Goal: Task Accomplishment & Management: Complete application form

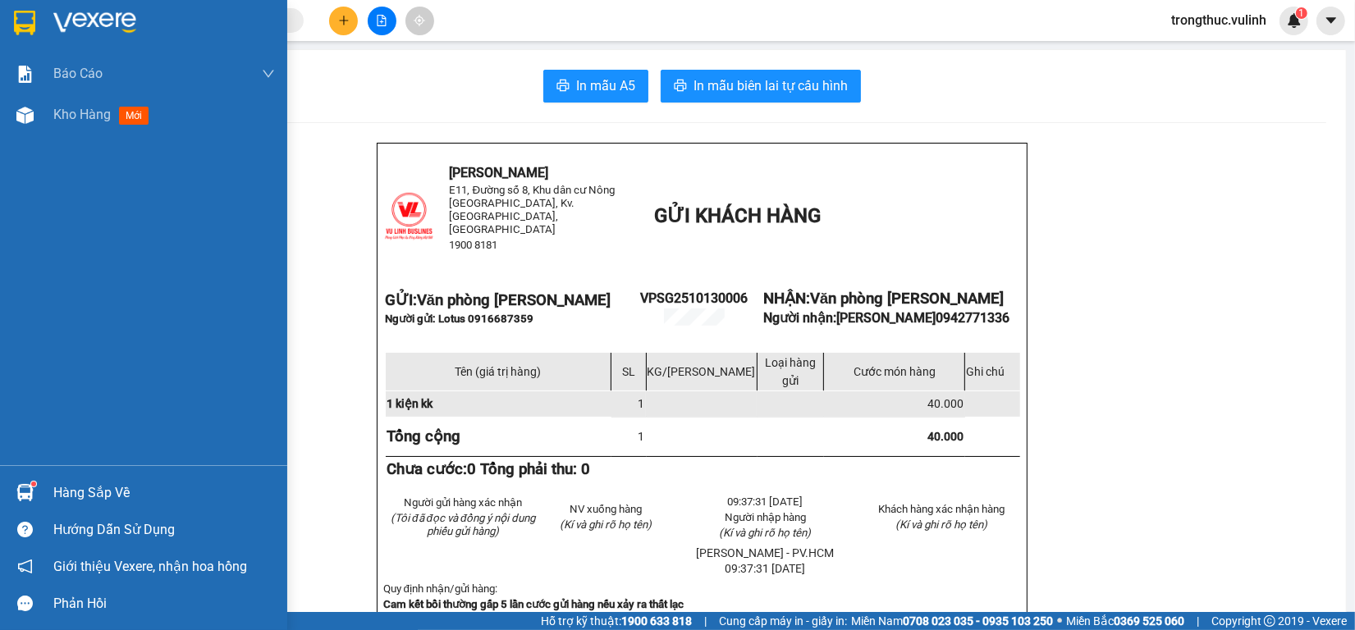
click at [56, 137] on div "Báo cáo BC hàng tồn (trạm) Báo cáo dòng tiền (nhân viên) Báo cáo dòng tiền (trạ…" at bounding box center [143, 259] width 287 height 412
click at [76, 103] on div "Kho hàng mới" at bounding box center [164, 114] width 222 height 41
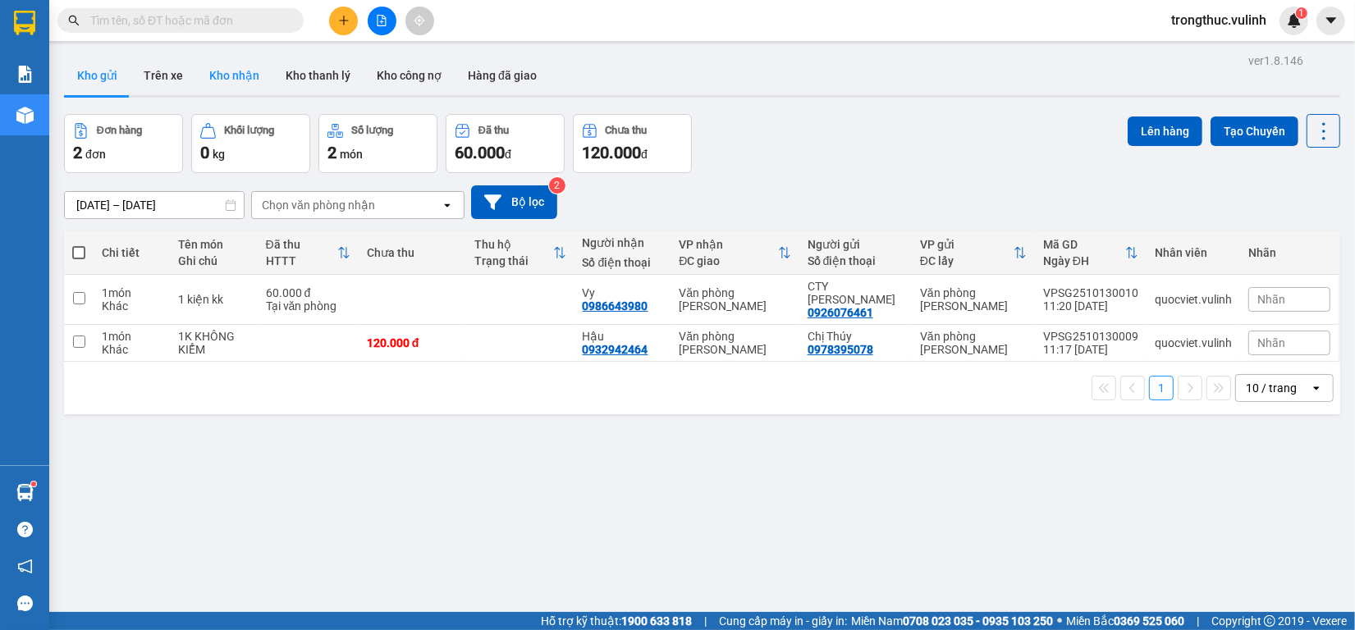
click at [230, 70] on button "Kho nhận" at bounding box center [234, 75] width 76 height 39
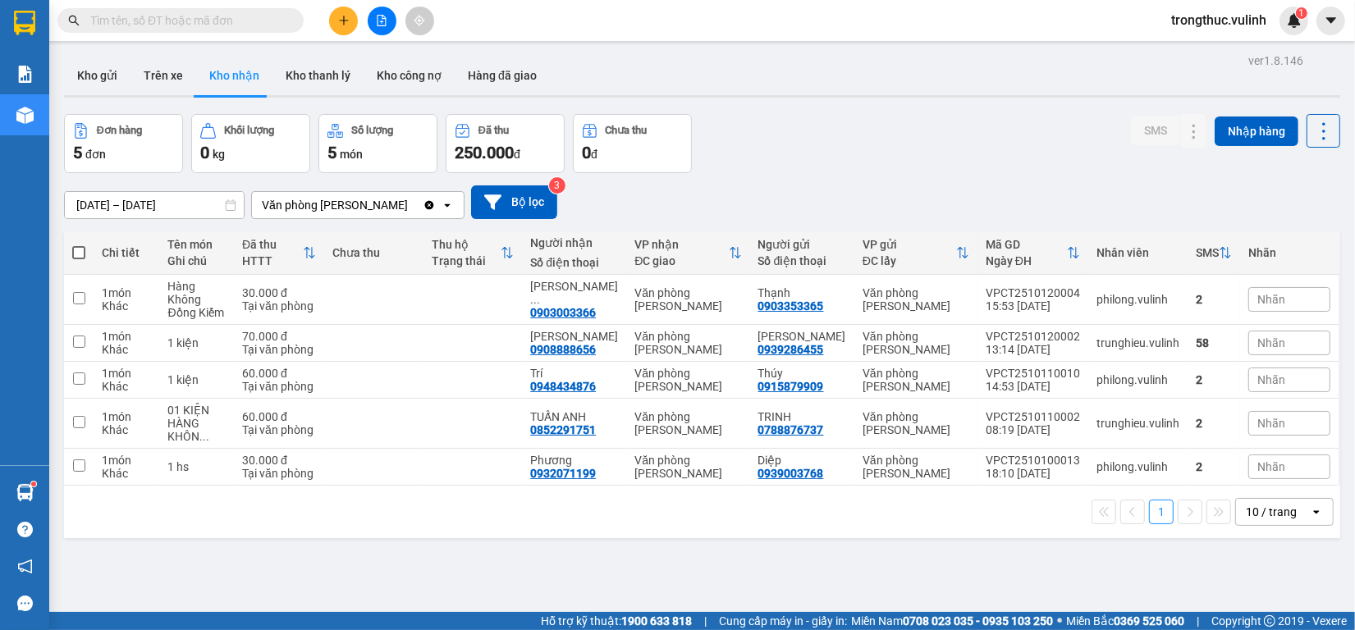
click at [341, 16] on icon "plus" at bounding box center [343, 20] width 11 height 11
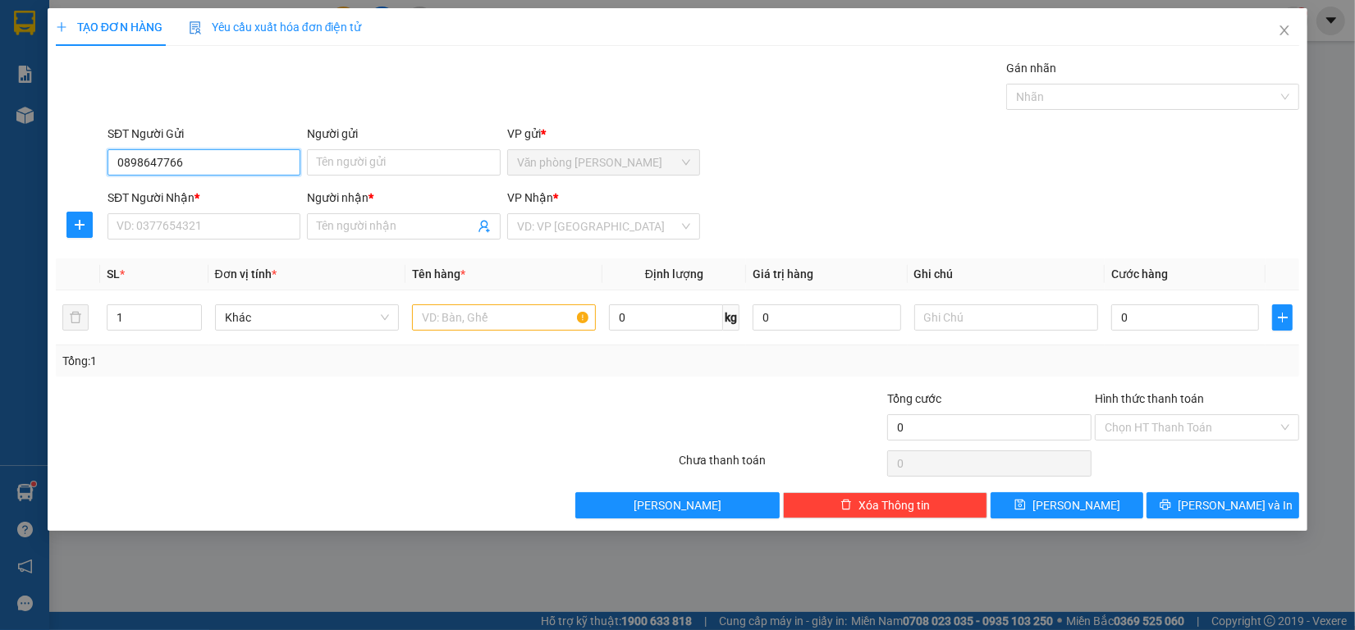
click at [162, 161] on input "0898647766" at bounding box center [204, 162] width 193 height 26
type input "0898642766"
click at [211, 191] on div "0898642766 - Nhân" at bounding box center [203, 196] width 173 height 18
type input "Nhân"
type input "0589797968"
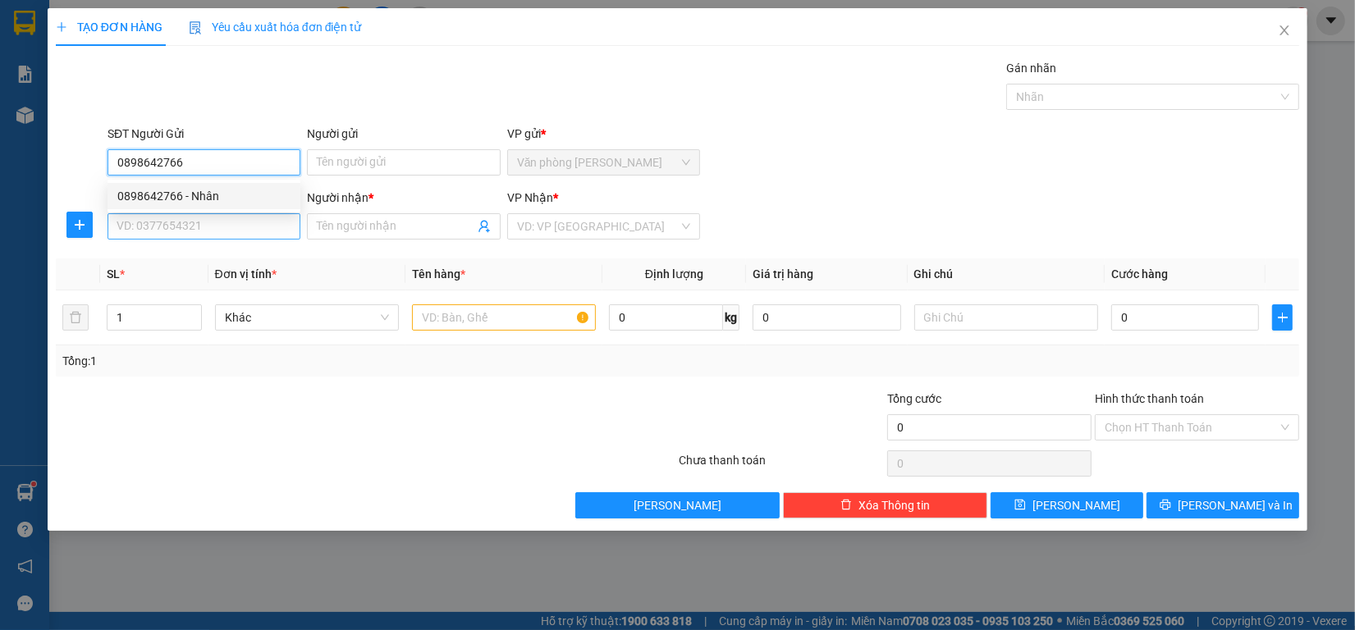
type input "duyên"
type input "60.000"
type input "0898642766"
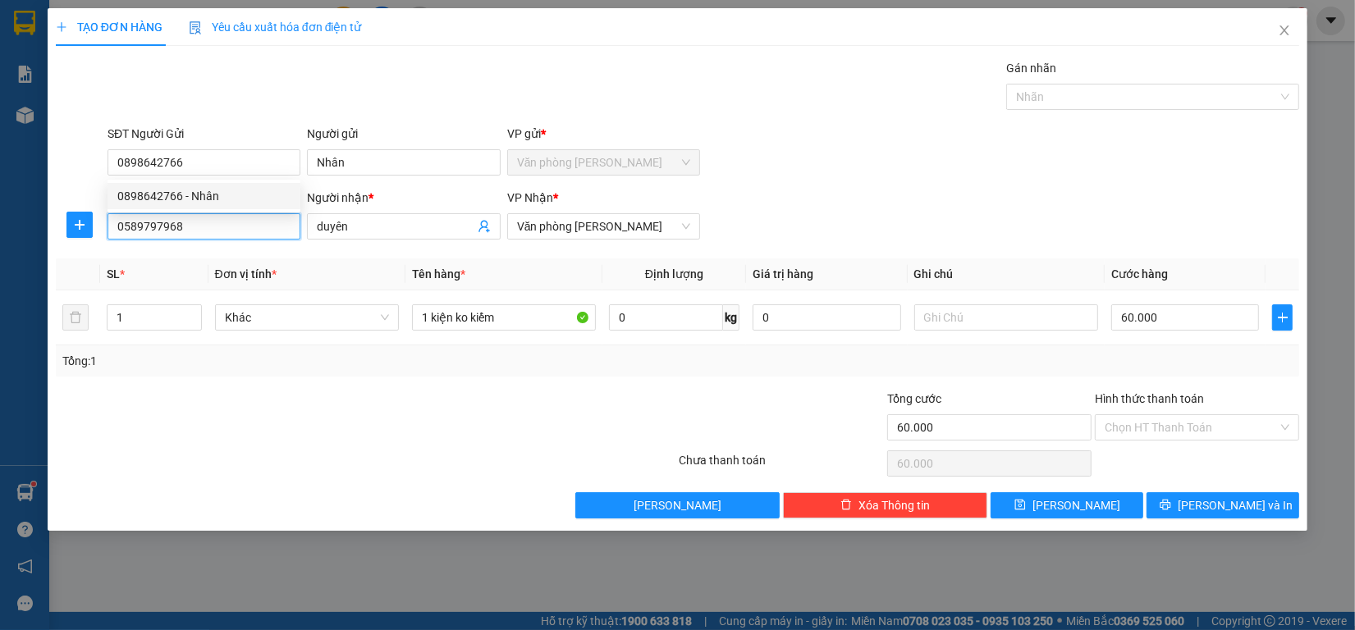
click at [0, 222] on div "TẠO ĐƠN HÀNG Yêu cầu xuất hóa đơn điện tử Transit Pickup Surcharge Ids Transit …" at bounding box center [677, 315] width 1355 height 630
type input "0965386920"
click at [263, 268] on div "0965386920 - hiền" at bounding box center [203, 260] width 173 height 18
type input "hiền"
type input "0965386920"
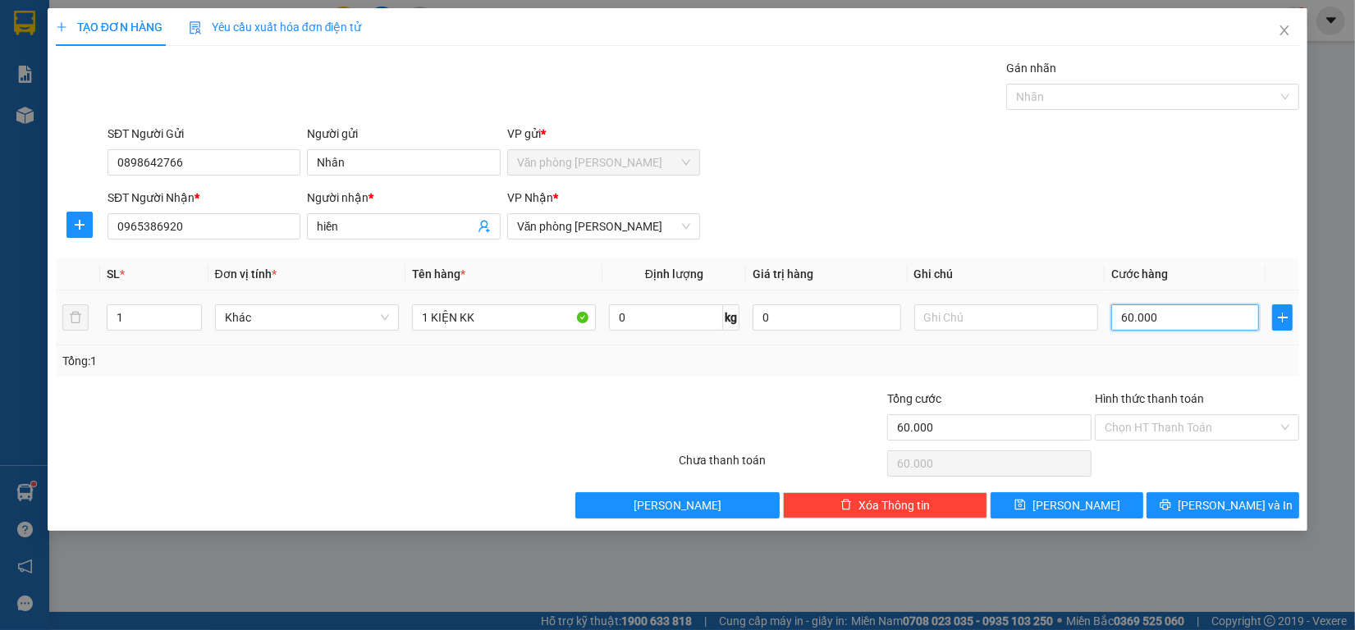
click at [1142, 310] on input "60.000" at bounding box center [1185, 317] width 149 height 26
type input "7"
type input "70"
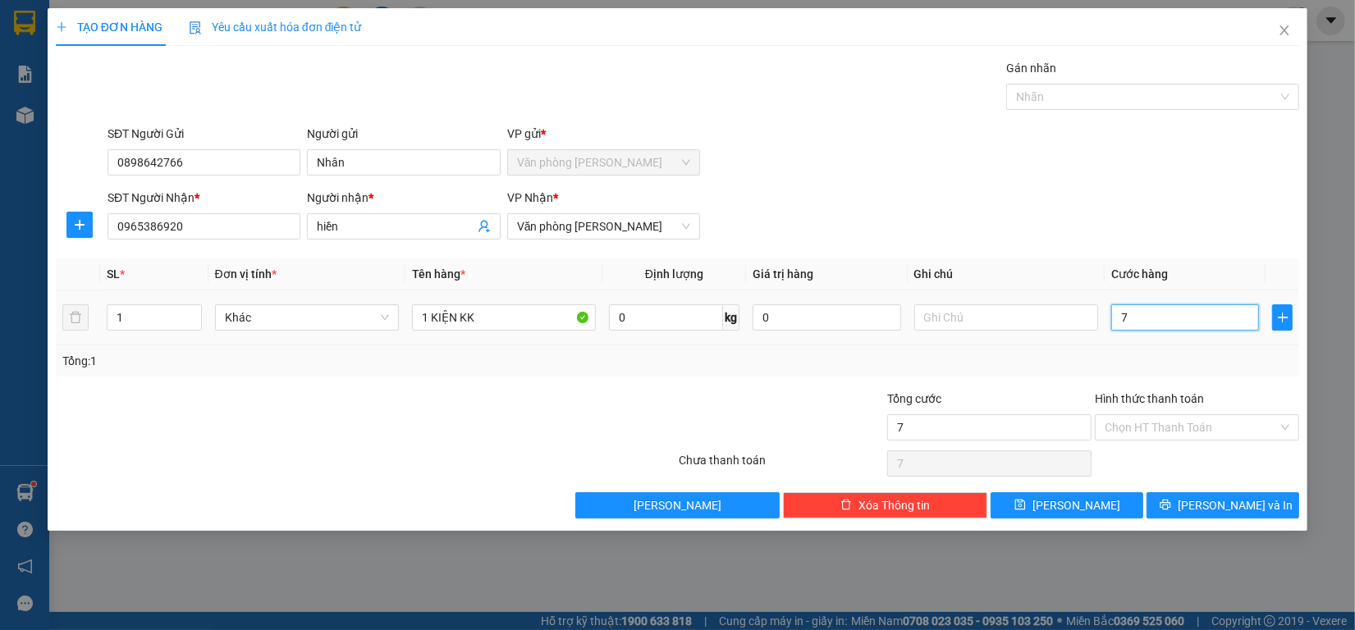
type input "70"
type input "700"
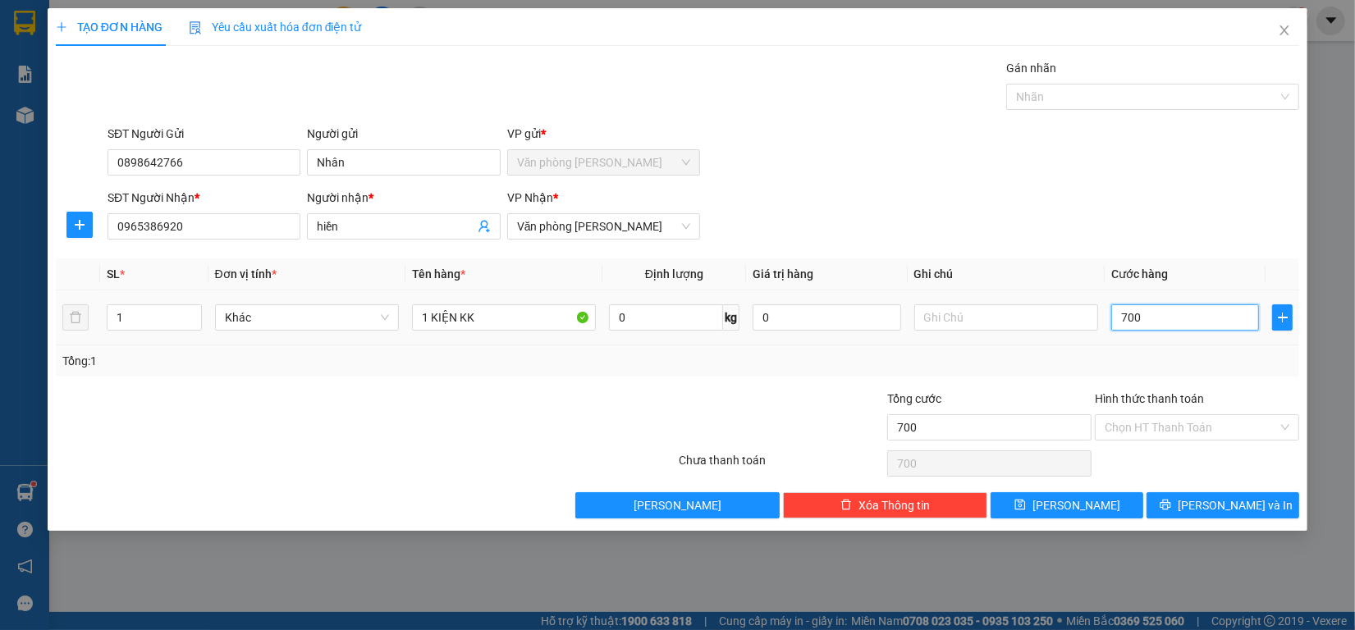
type input "7.000"
type input "70.000"
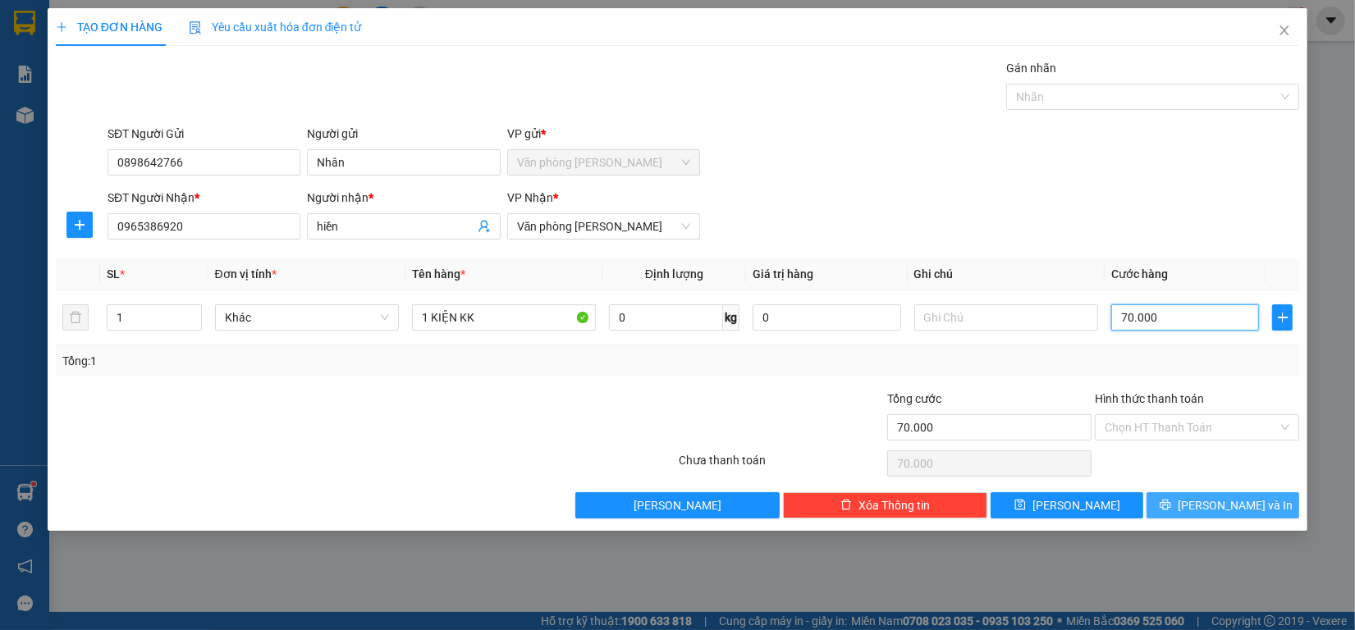
type input "70.000"
click at [1186, 505] on button "[PERSON_NAME] và In" at bounding box center [1223, 505] width 153 height 26
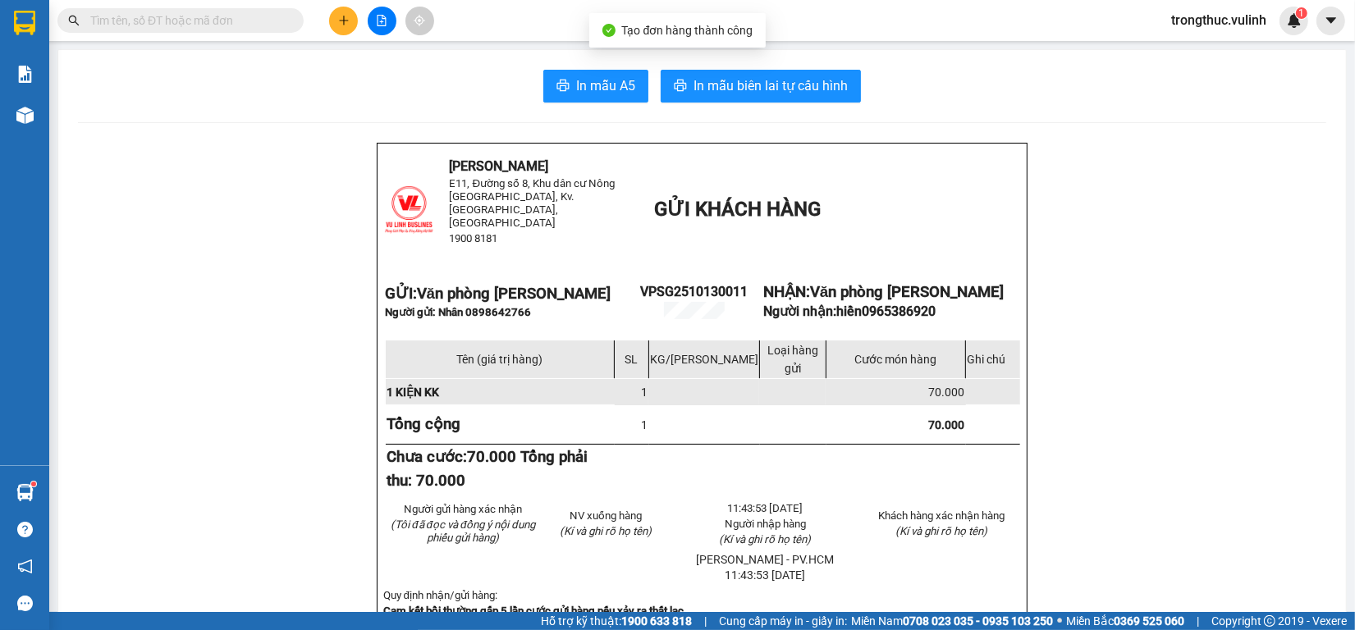
click at [580, 96] on span "In mẫu A5" at bounding box center [605, 86] width 59 height 21
click at [339, 25] on icon "plus" at bounding box center [343, 20] width 11 height 11
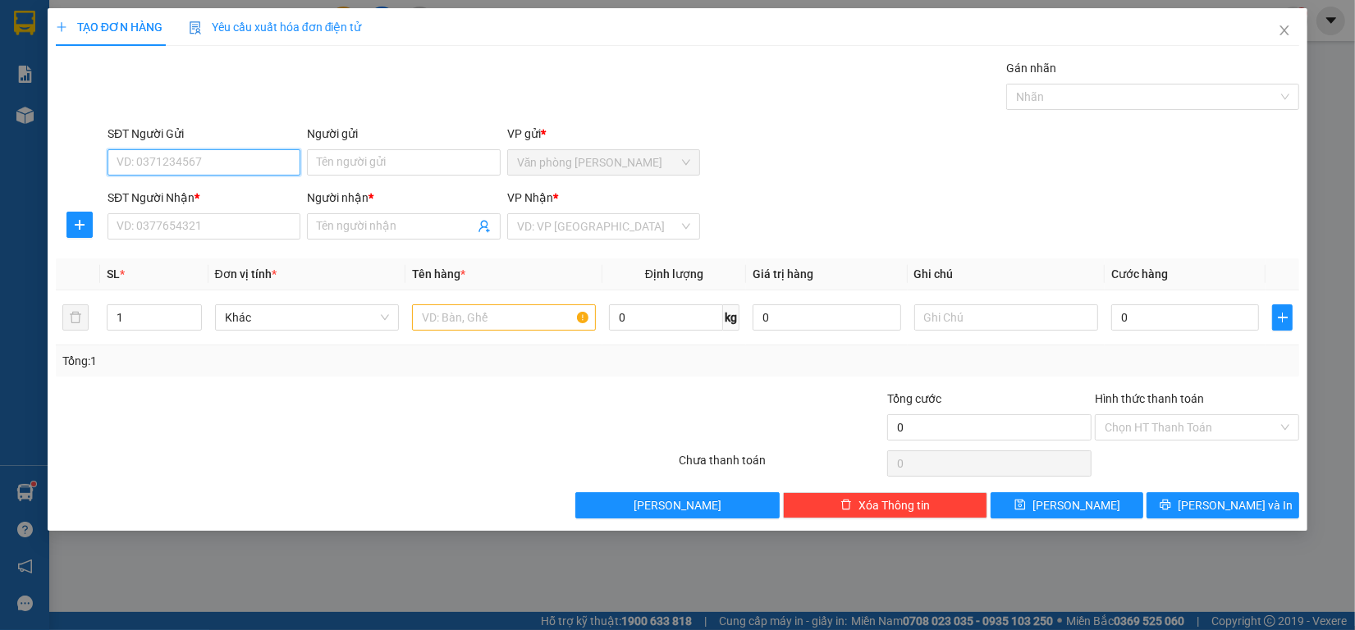
click at [212, 156] on input "SĐT Người Gửi" at bounding box center [204, 162] width 193 height 26
type input "0344422020"
click at [395, 167] on input "Người gửi" at bounding box center [403, 162] width 193 height 26
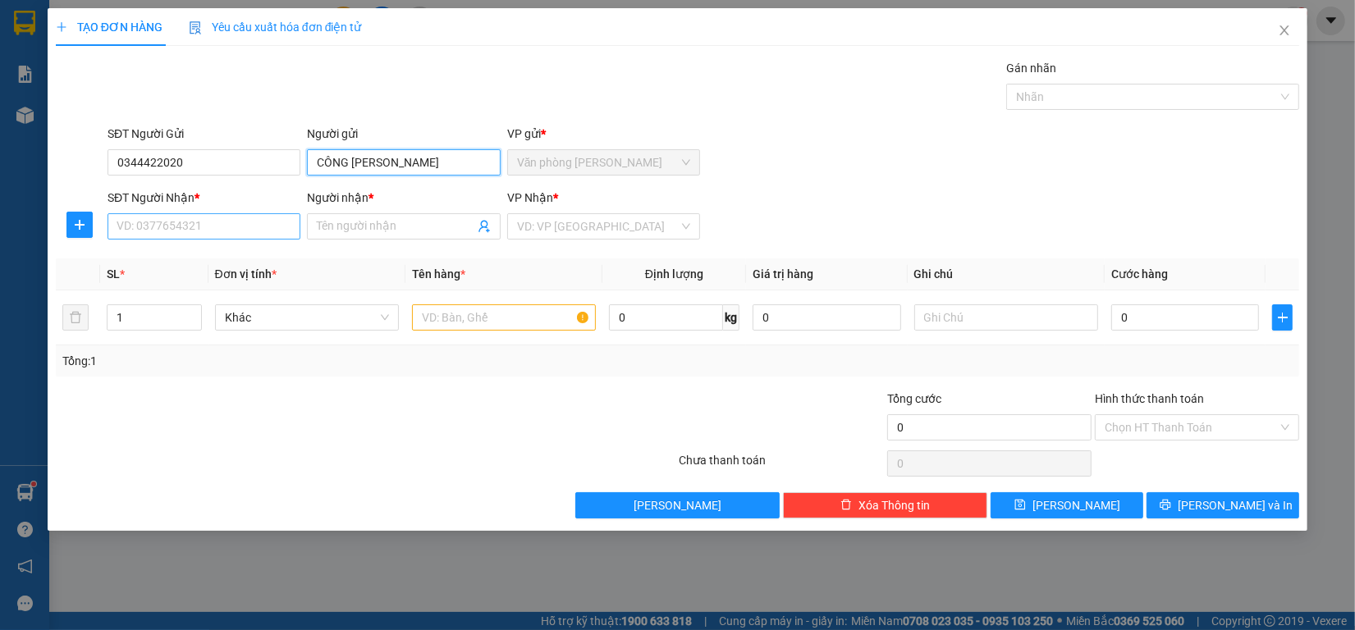
type input "CÔNG [PERSON_NAME]"
click at [194, 232] on input "SĐT Người Nhận *" at bounding box center [204, 226] width 193 height 26
type input "0943735937"
click at [395, 231] on input "Người nhận *" at bounding box center [395, 226] width 157 height 18
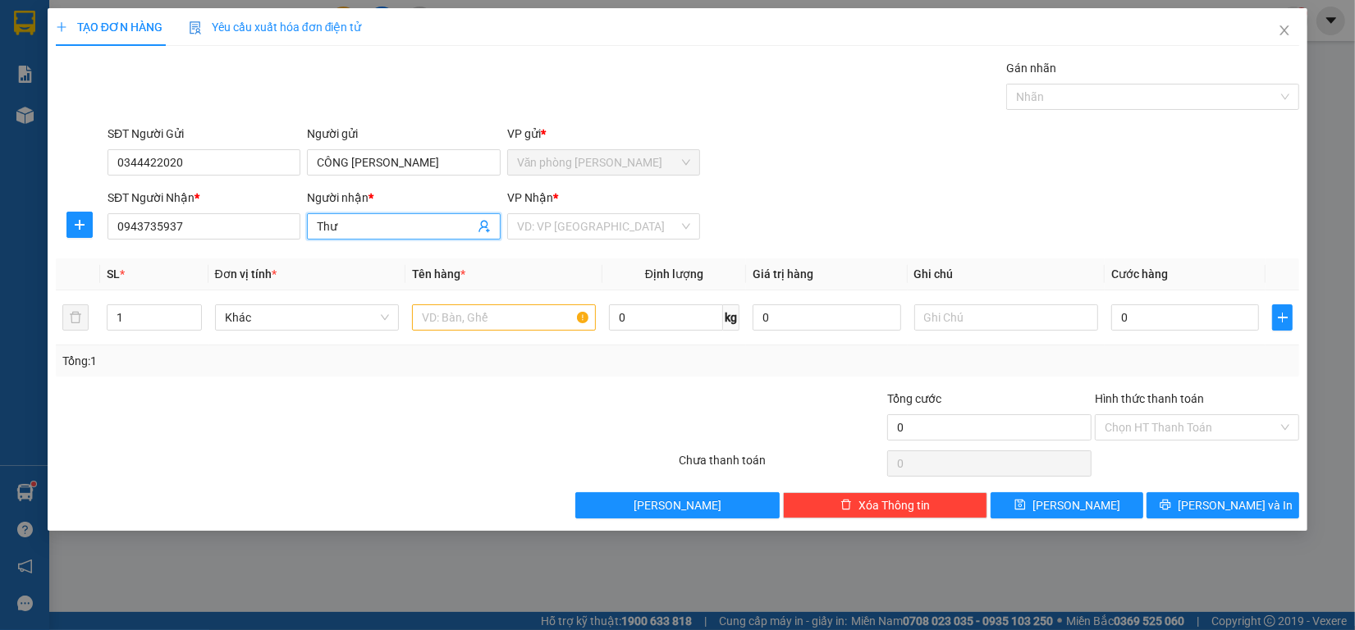
type input "Thư"
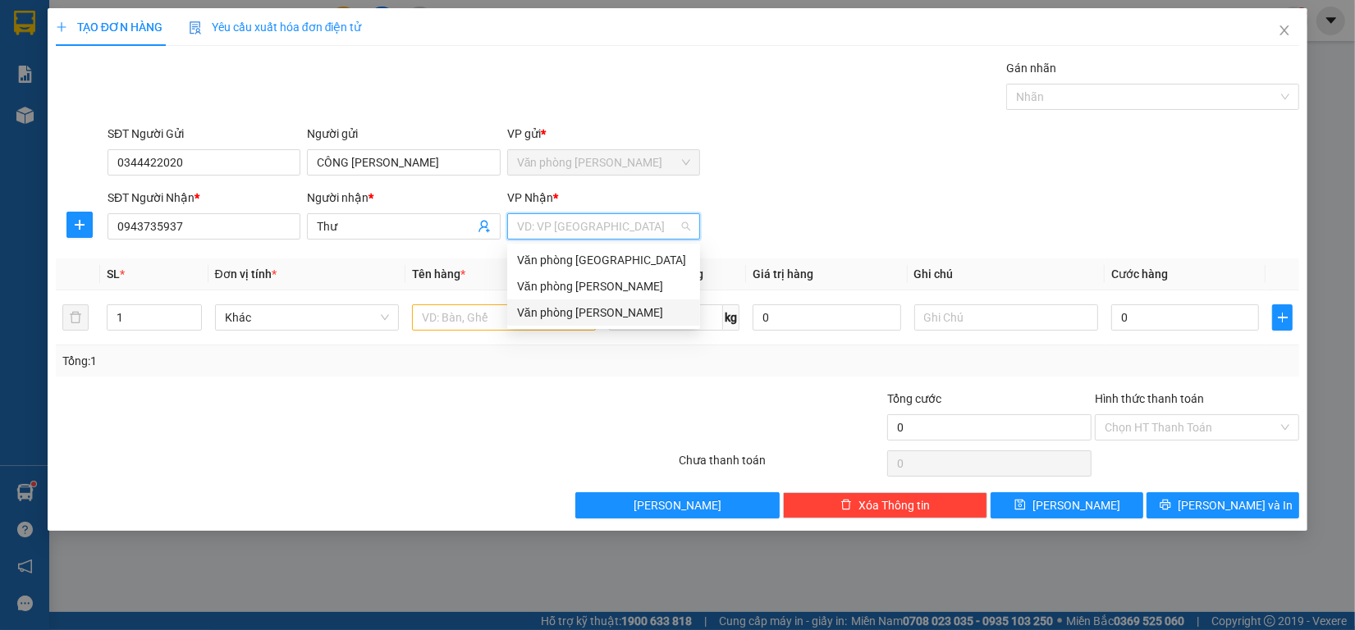
click at [551, 304] on div "Văn phòng [PERSON_NAME]" at bounding box center [603, 313] width 173 height 18
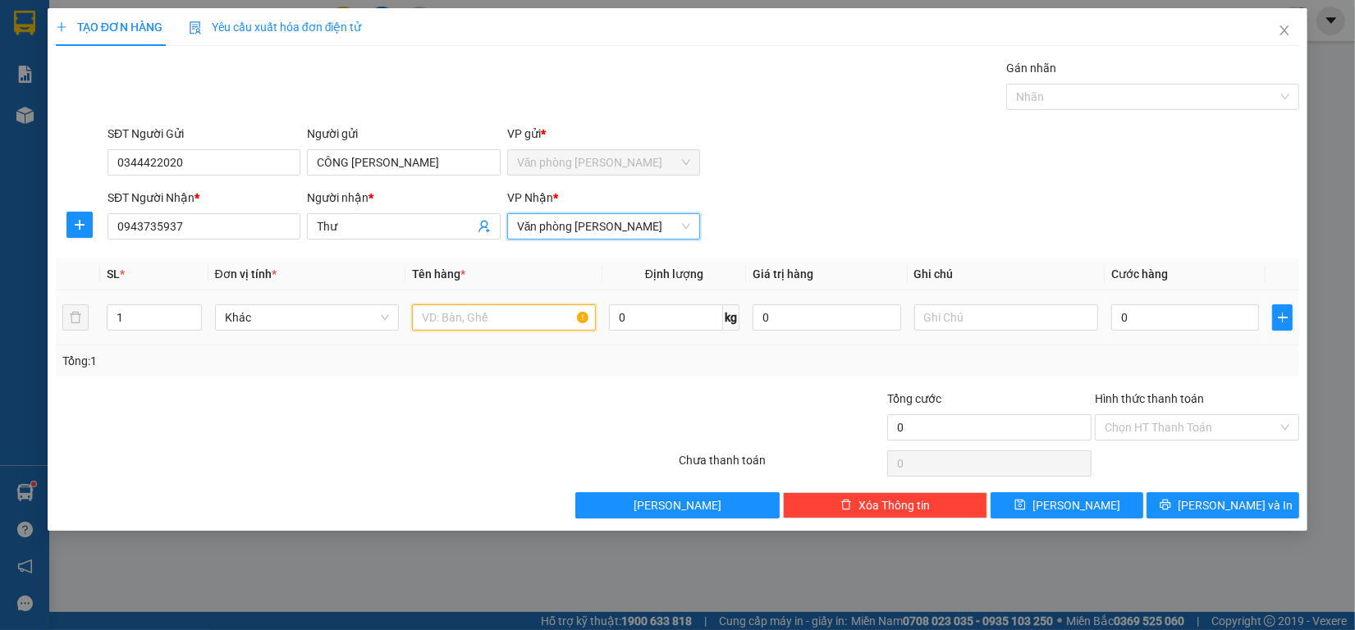
click at [435, 322] on input "text" at bounding box center [504, 317] width 184 height 26
type input "1 kiện - kk"
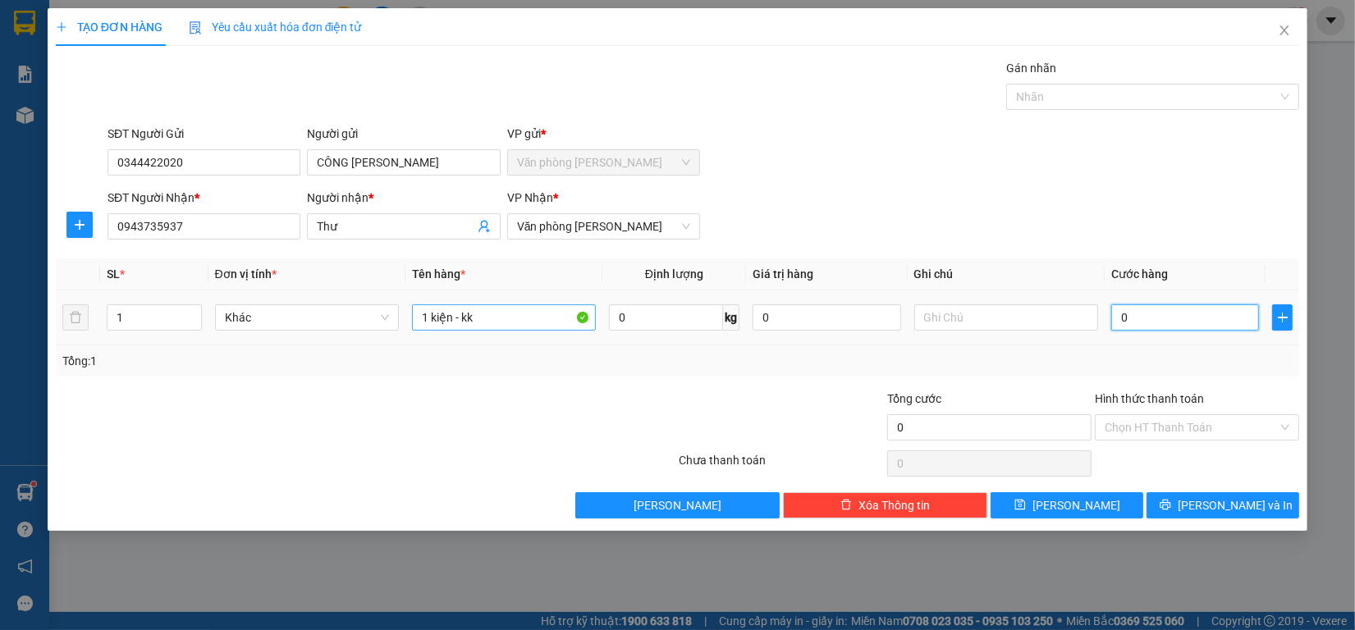
type input "3"
type input "30"
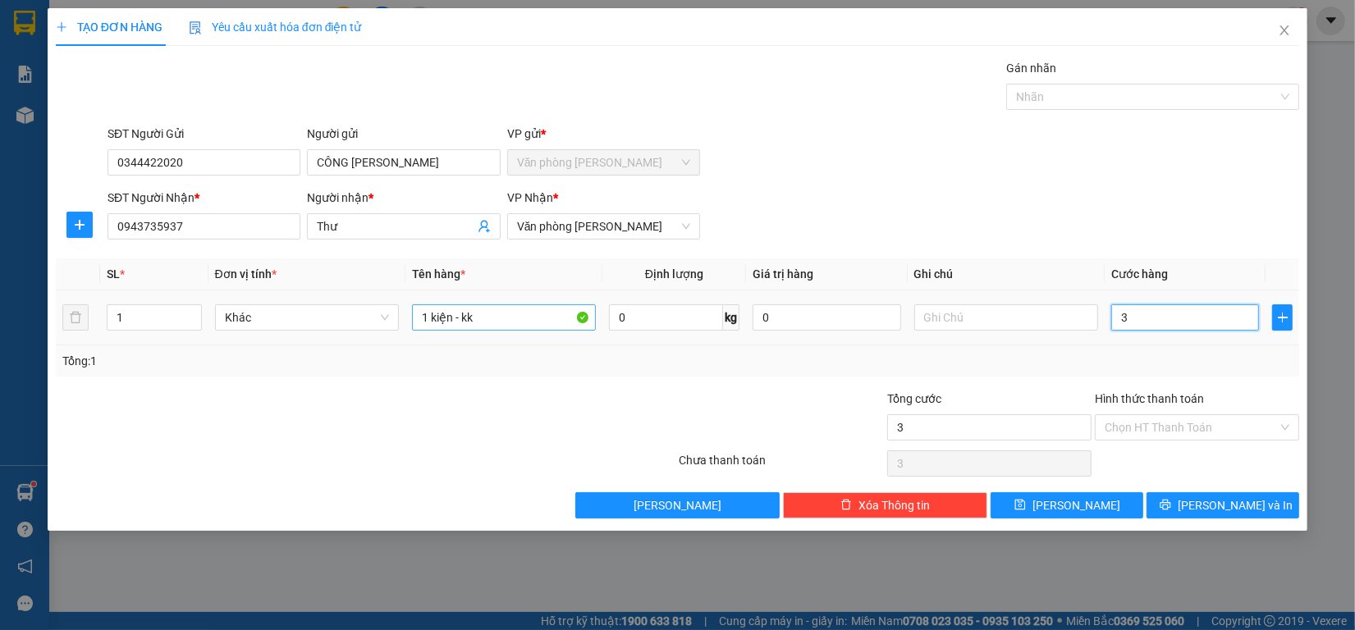
type input "30"
type input "300"
type input "3.000"
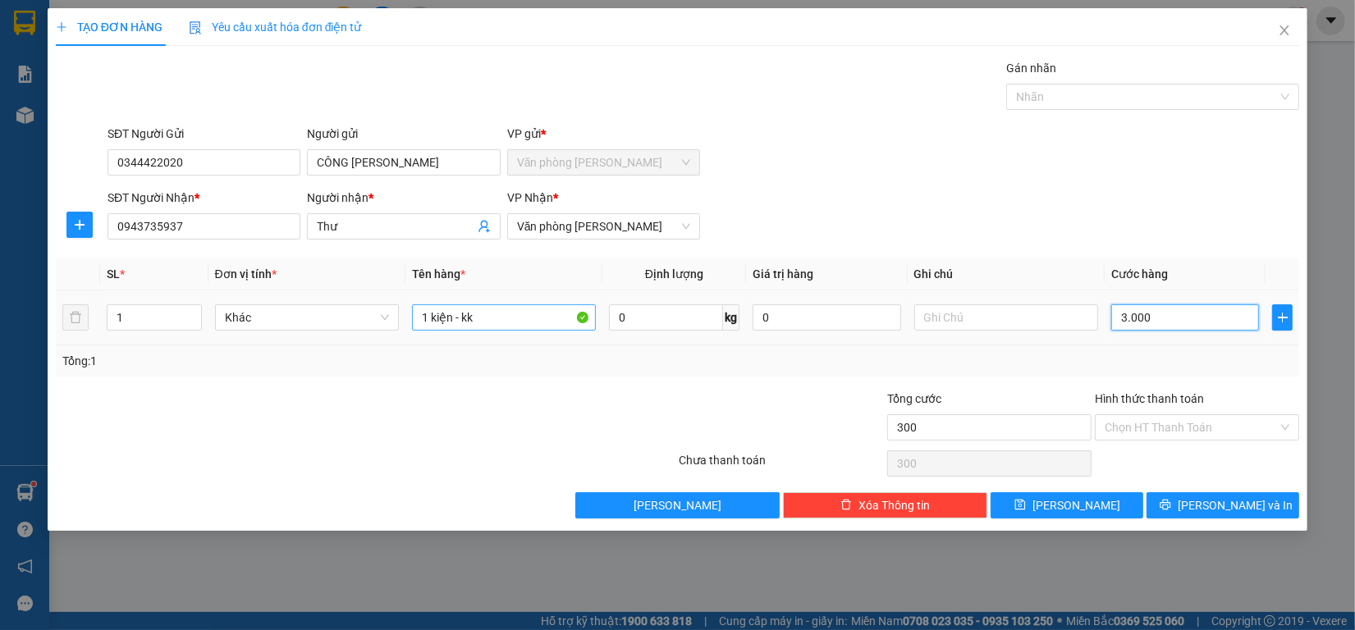
type input "3.000"
type input "30.000"
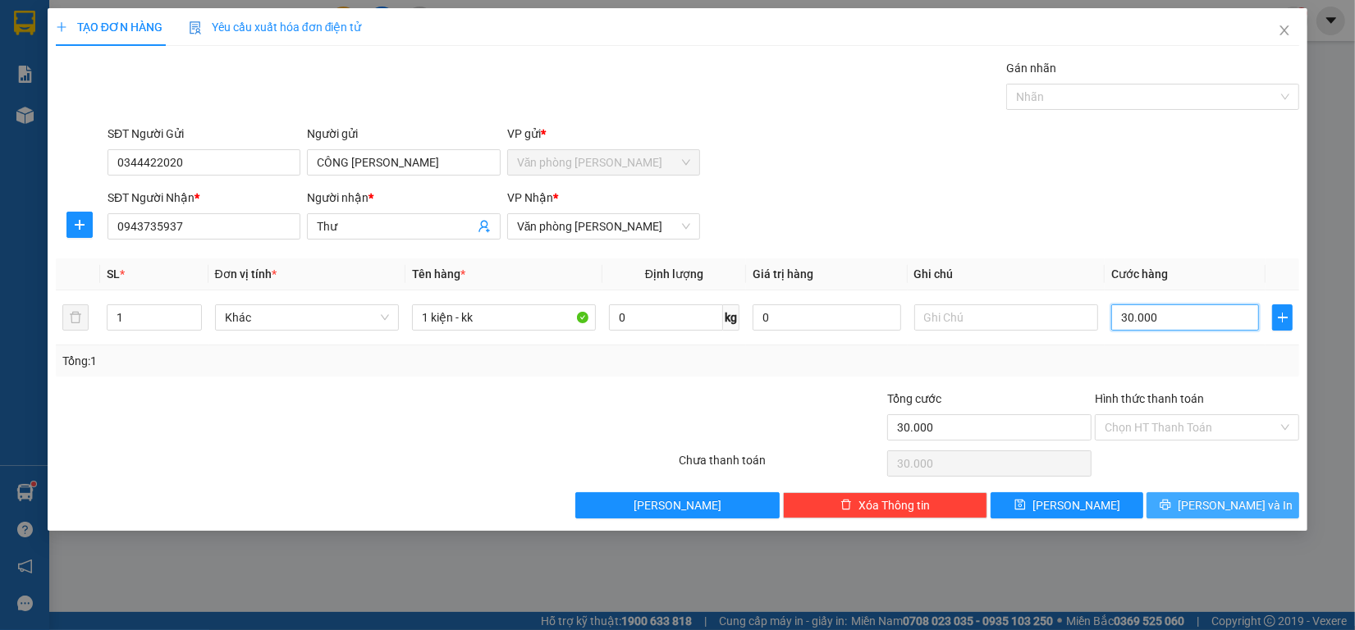
type input "30.000"
click at [1237, 510] on span "[PERSON_NAME] và In" at bounding box center [1235, 506] width 115 height 18
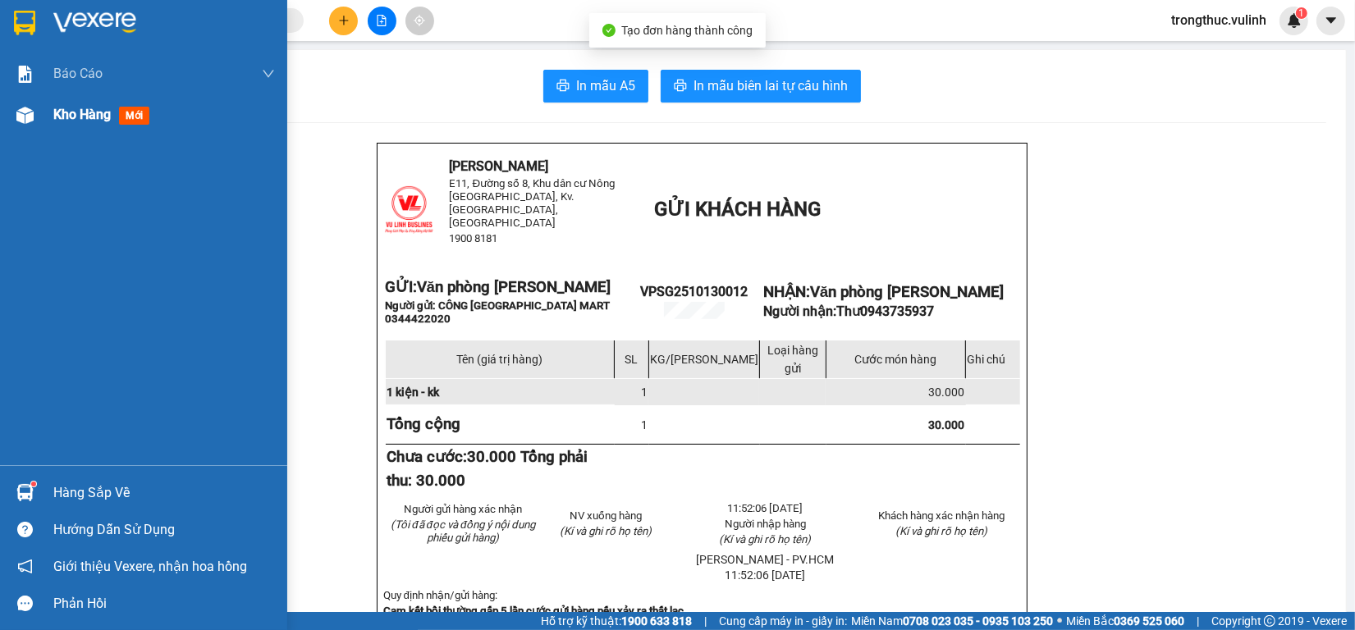
click at [17, 117] on img at bounding box center [24, 115] width 17 height 17
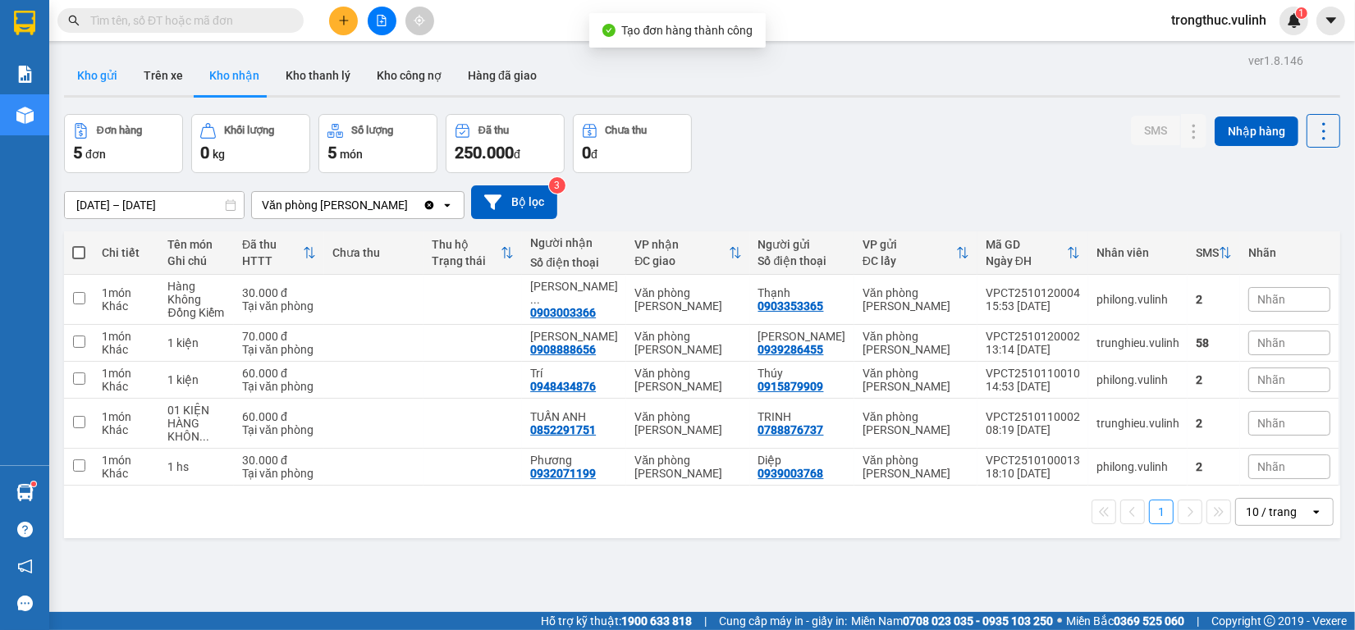
click at [103, 79] on button "Kho gửi" at bounding box center [97, 75] width 66 height 39
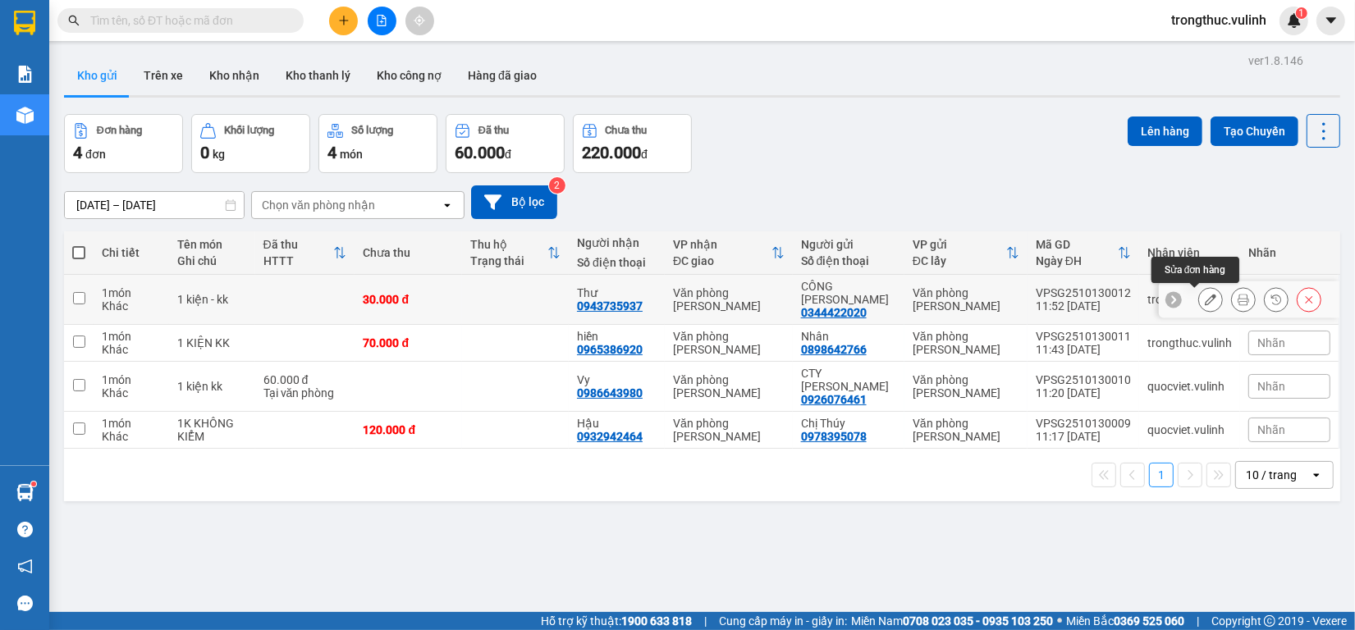
click at [1199, 308] on button at bounding box center [1210, 300] width 23 height 29
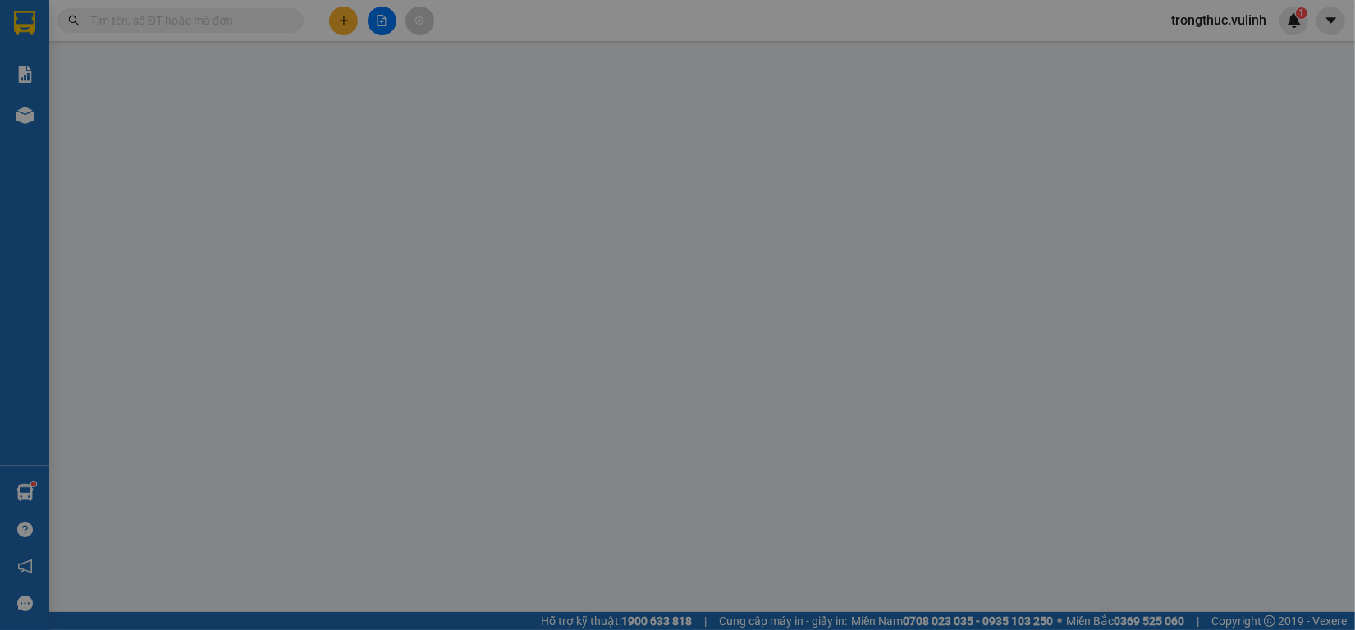
type input "0344422020"
type input "CÔNG [PERSON_NAME]"
type input "0943735937"
type input "Thư"
type input "30.000"
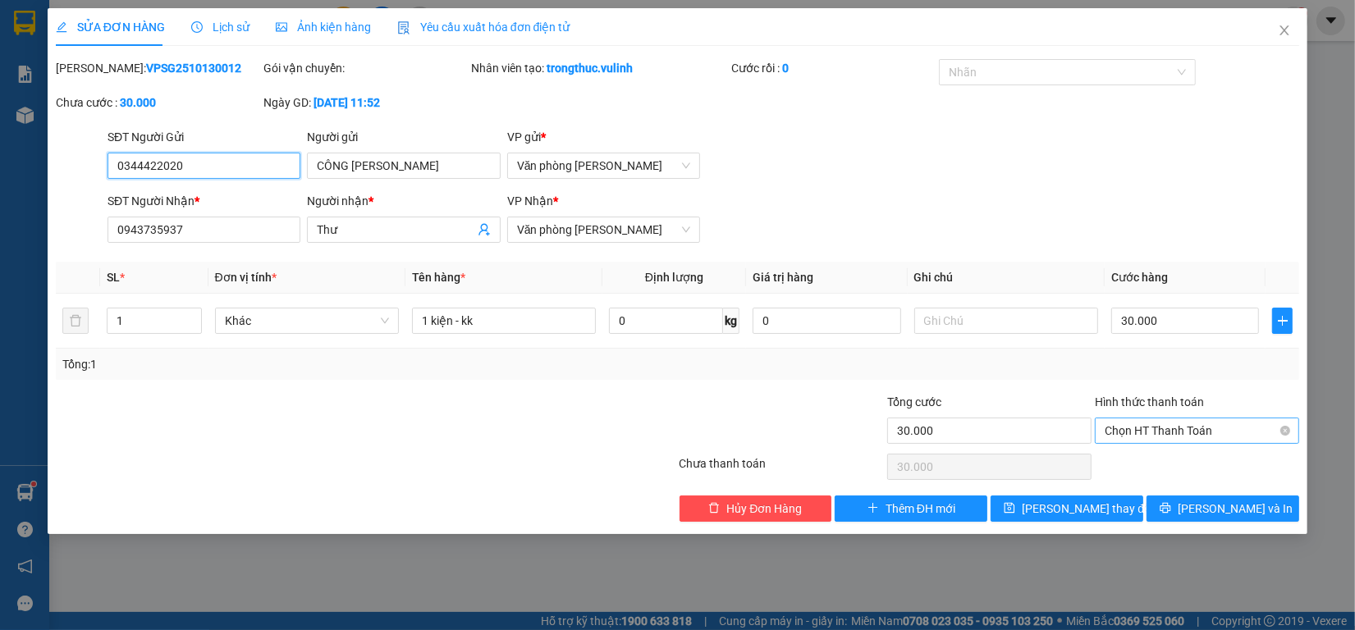
click at [1183, 421] on span "Chọn HT Thanh Toán" at bounding box center [1197, 431] width 185 height 25
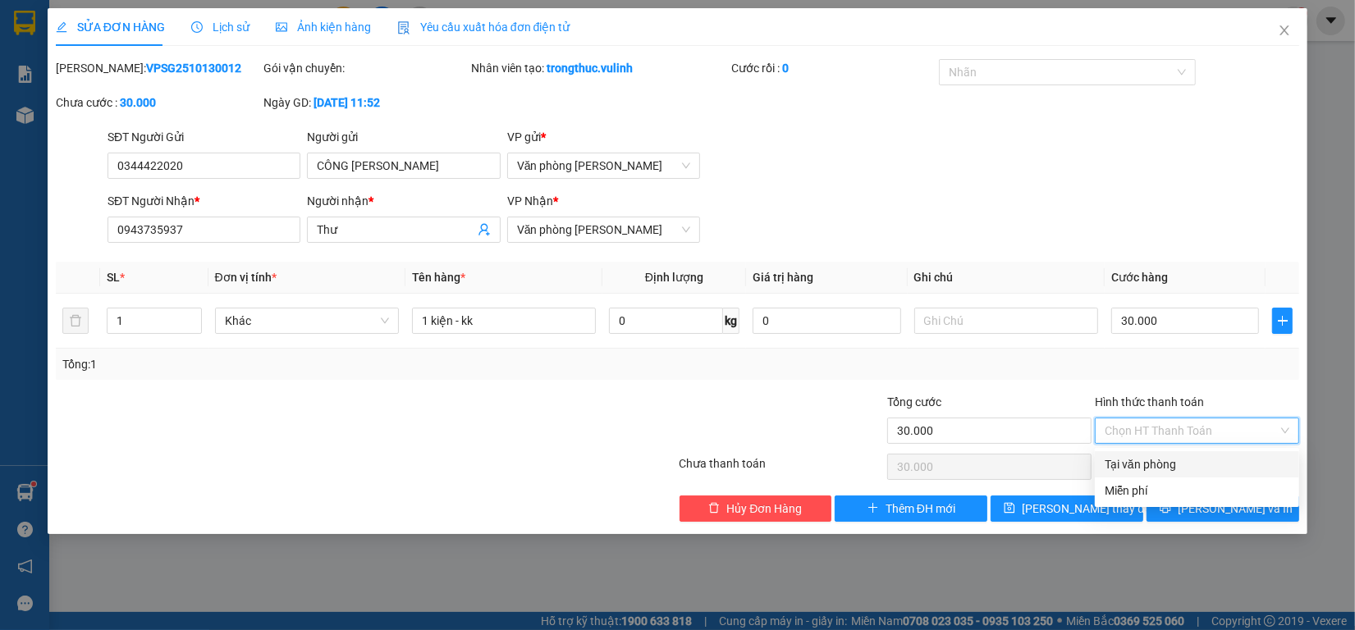
click at [1162, 458] on div "Tại văn phòng" at bounding box center [1197, 464] width 185 height 18
type input "0"
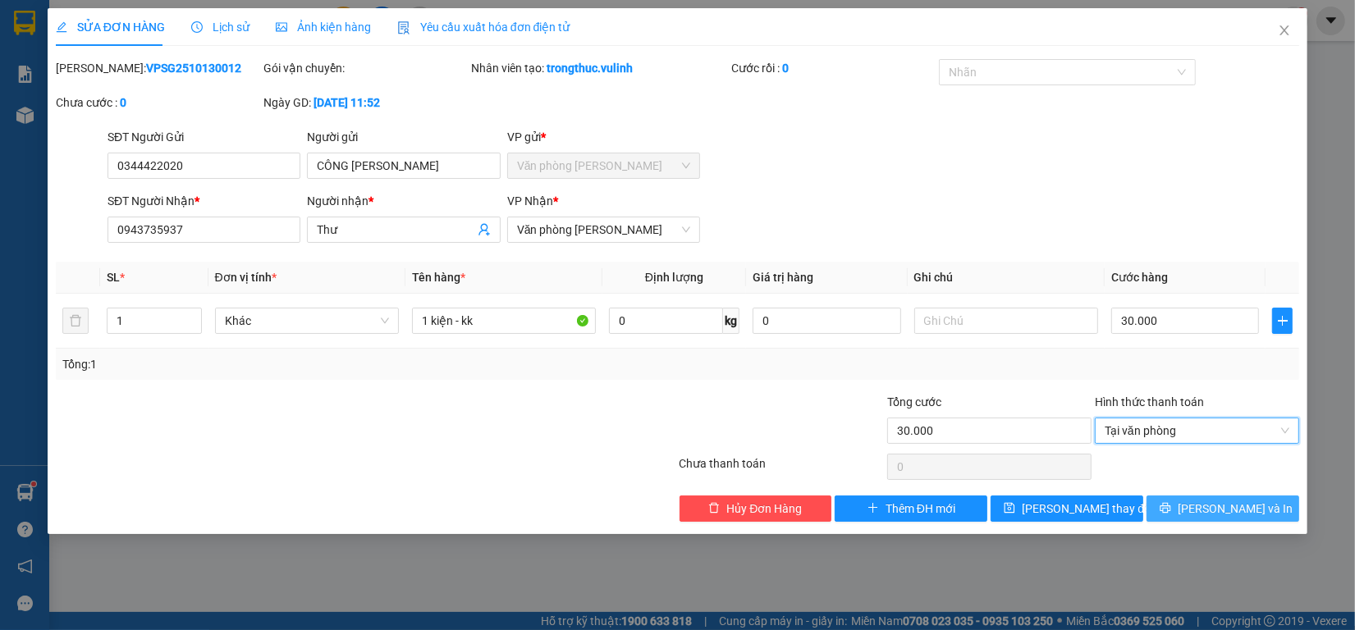
click at [1239, 511] on span "[PERSON_NAME] và In" at bounding box center [1235, 509] width 115 height 18
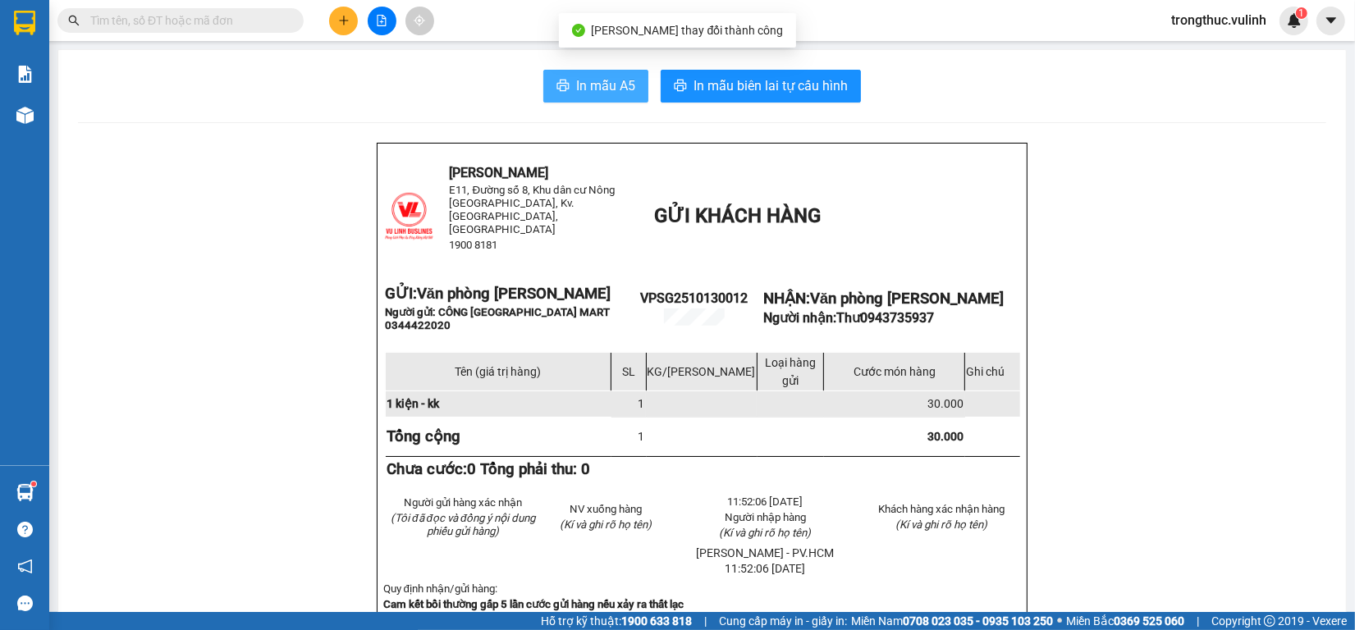
click at [609, 90] on span "In mẫu A5" at bounding box center [605, 86] width 59 height 21
click at [343, 21] on icon "plus" at bounding box center [343, 20] width 9 height 1
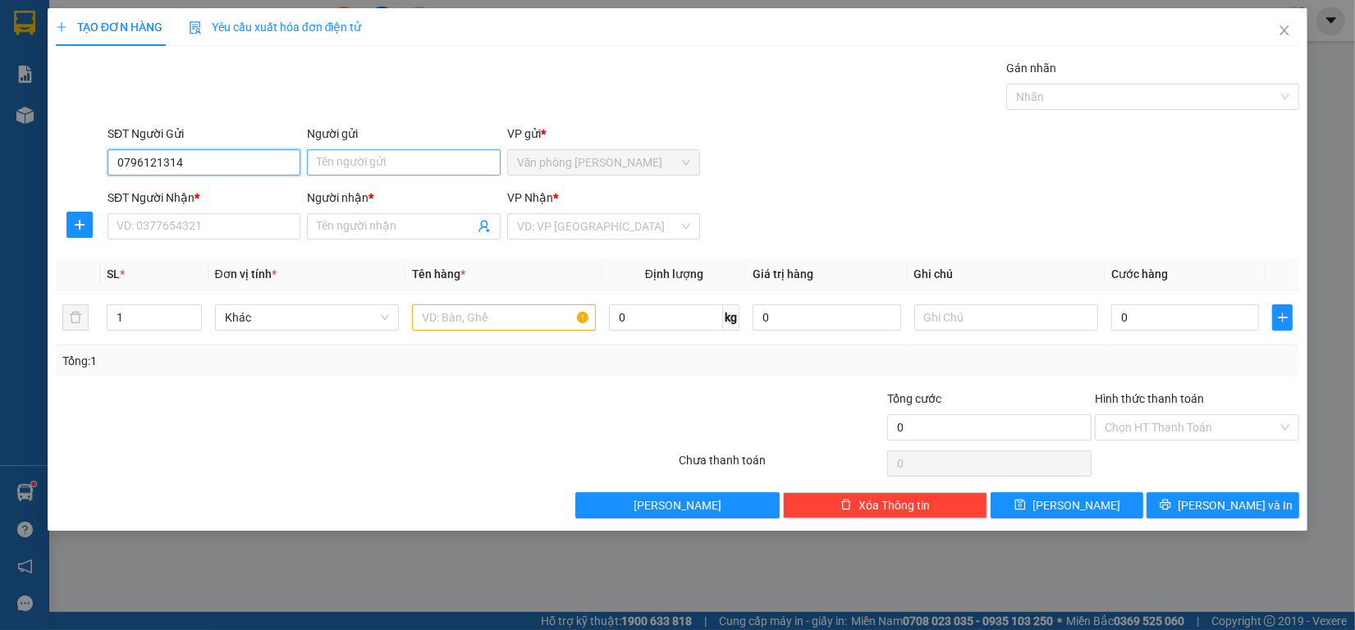
type input "0796121314"
click at [387, 165] on input "Người gửi" at bounding box center [403, 162] width 193 height 26
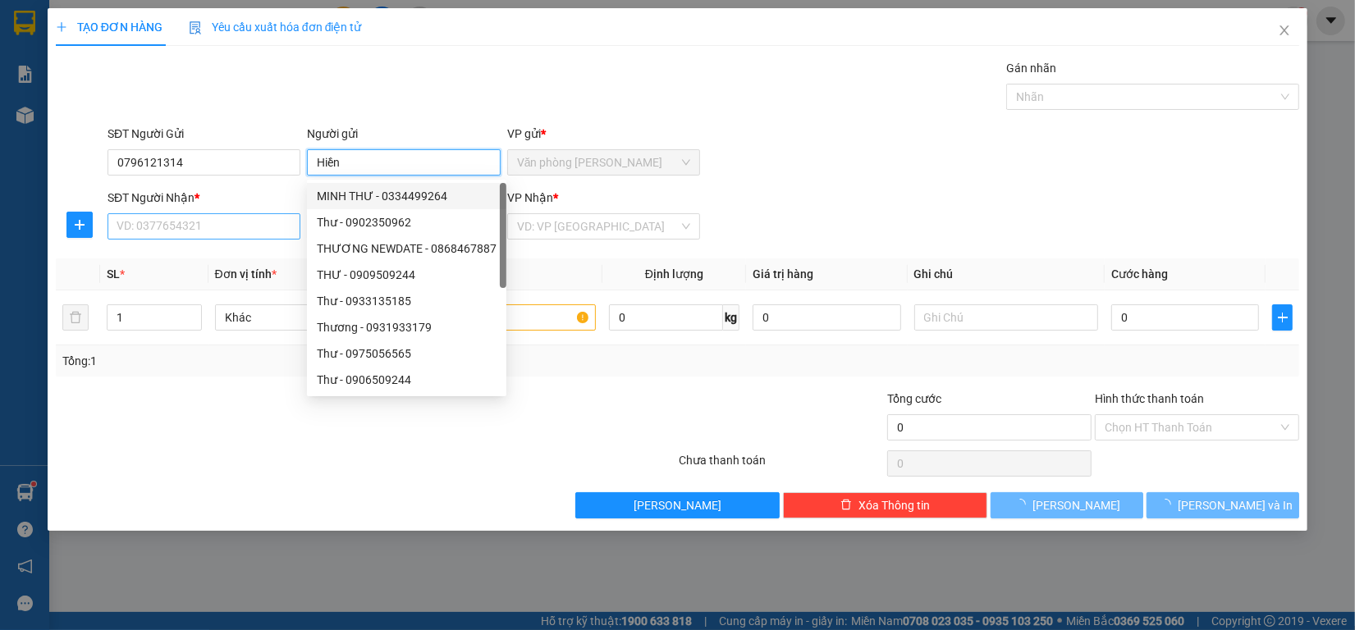
type input "Hiền"
click at [218, 230] on input "SĐT Người Nhận *" at bounding box center [204, 226] width 193 height 26
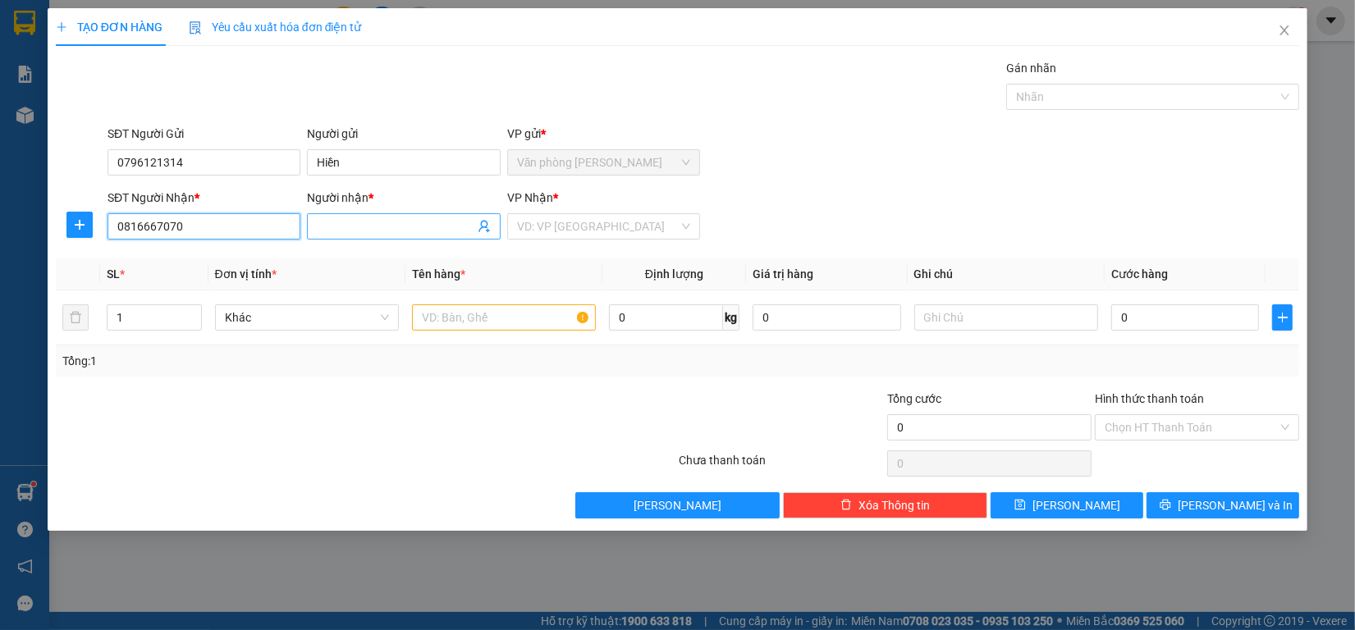
type input "0816667070"
click at [359, 228] on input "Người nhận *" at bounding box center [395, 226] width 157 height 18
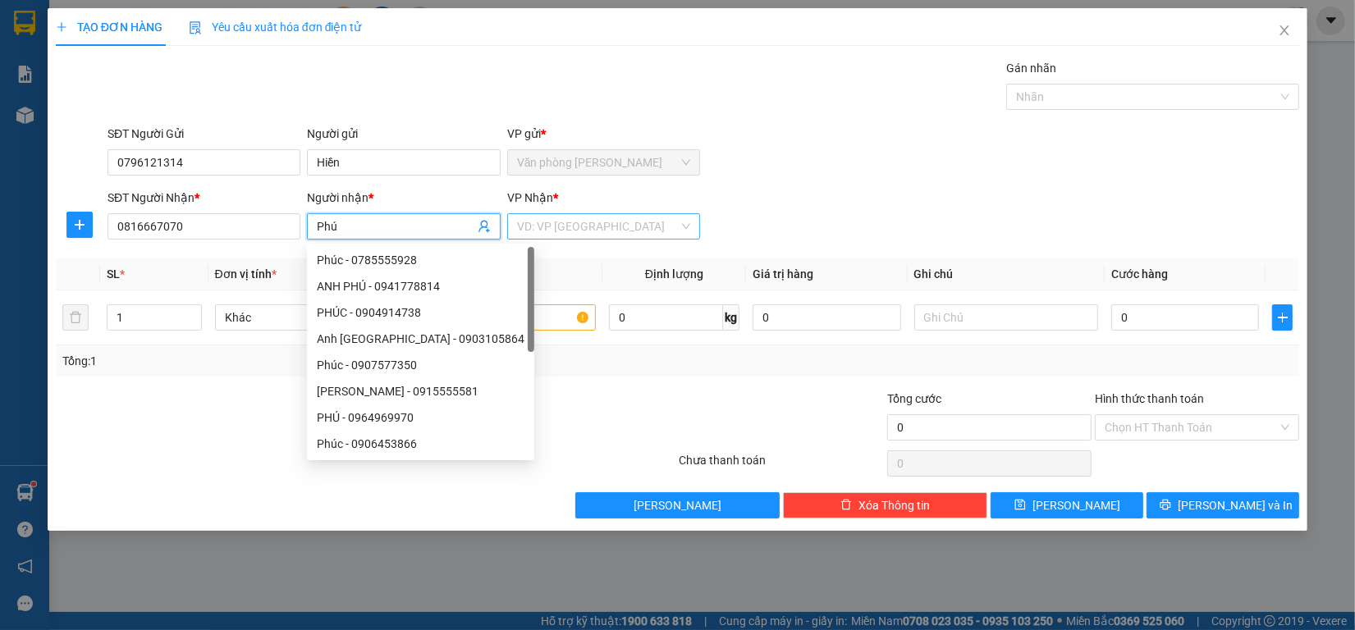
type input "Phú"
click at [600, 222] on input "search" at bounding box center [598, 226] width 162 height 25
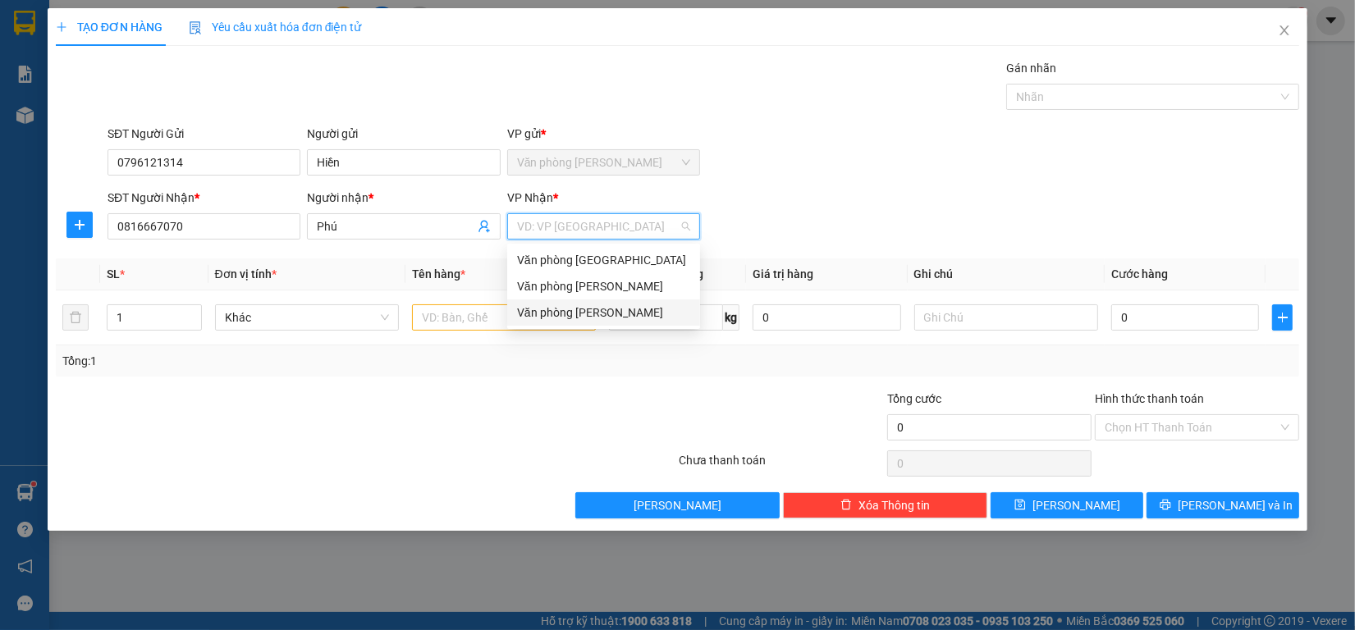
click at [570, 309] on div "Văn phòng [PERSON_NAME]" at bounding box center [603, 313] width 173 height 18
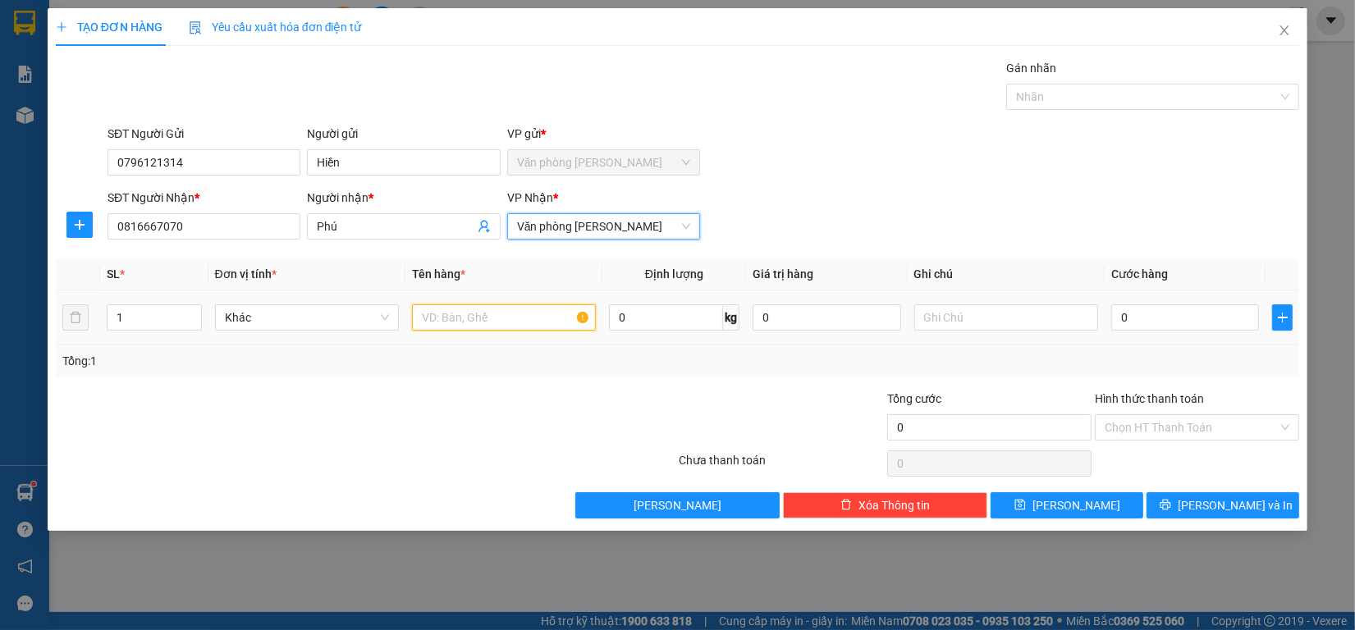
click at [480, 330] on input "text" at bounding box center [504, 317] width 184 height 26
type input "1 kiện - kk"
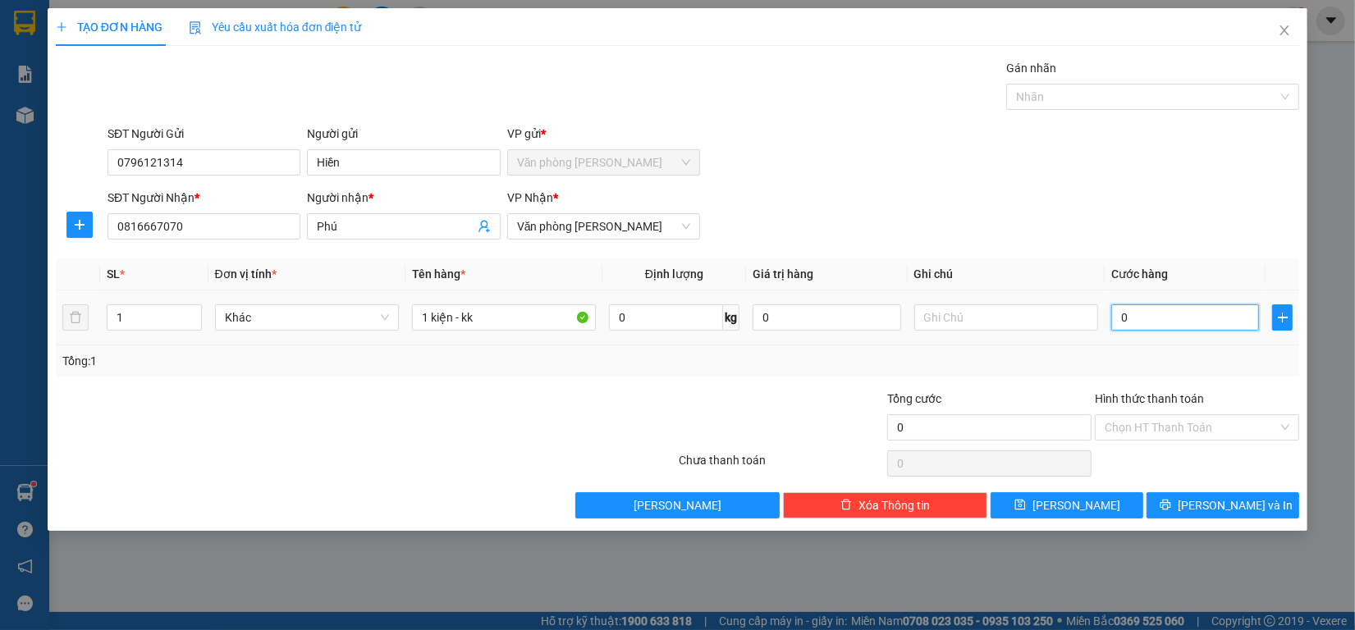
type input "6"
type input "60"
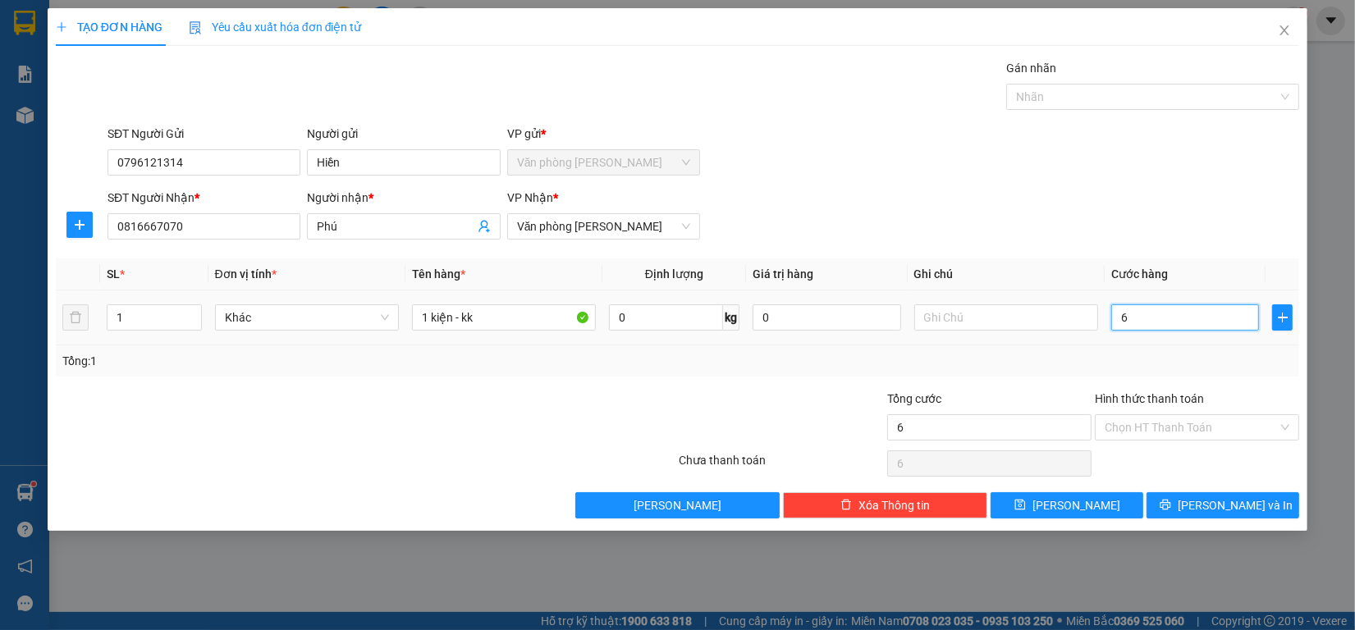
type input "60"
type input "600"
type input "6.000"
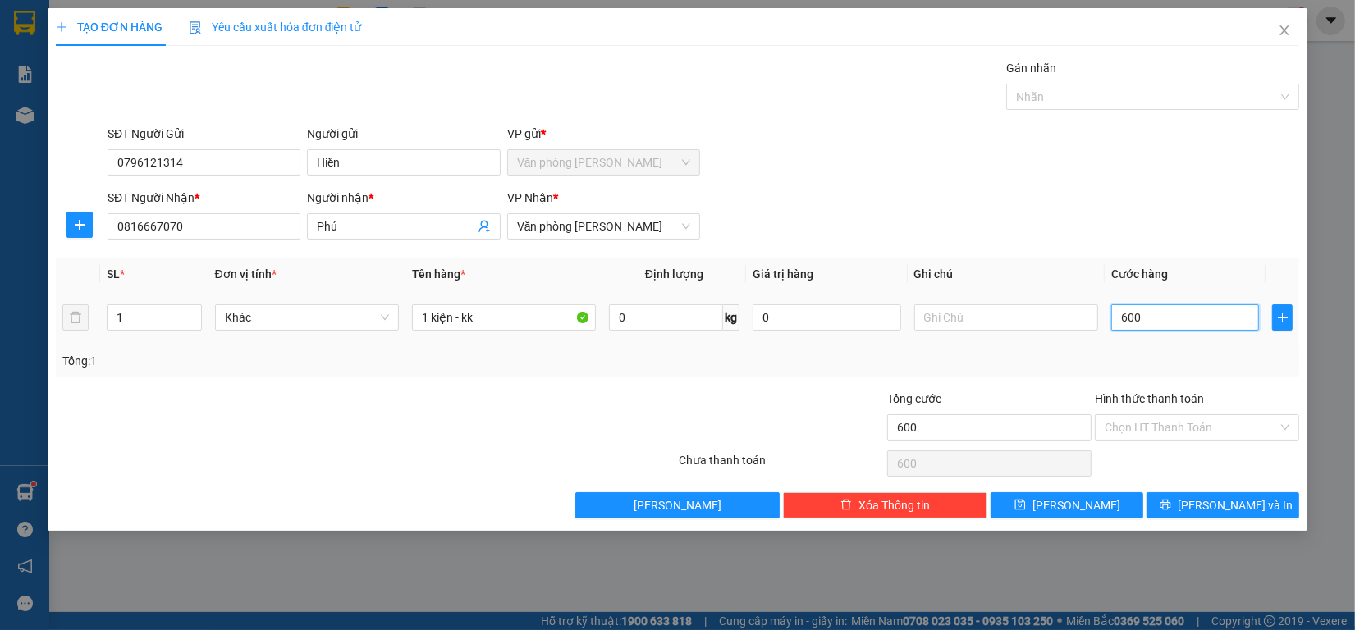
type input "6.000"
type input "60.000"
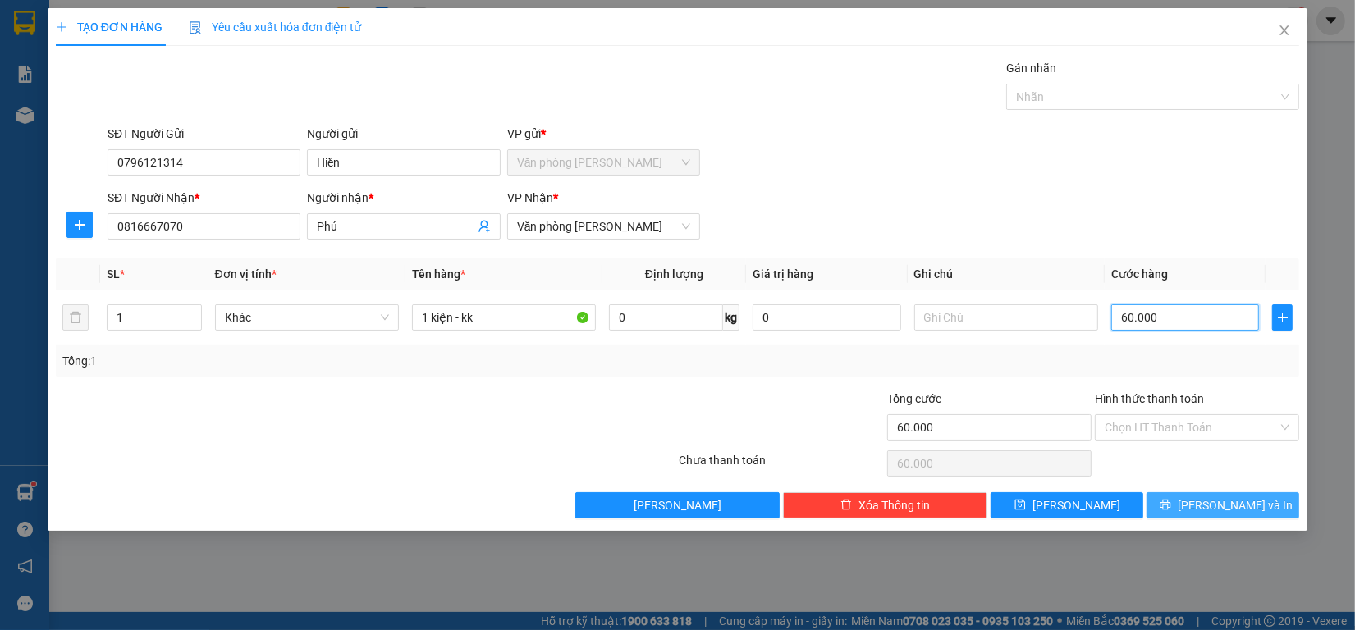
type input "60.000"
click at [1266, 506] on button "[PERSON_NAME] và In" at bounding box center [1223, 505] width 153 height 26
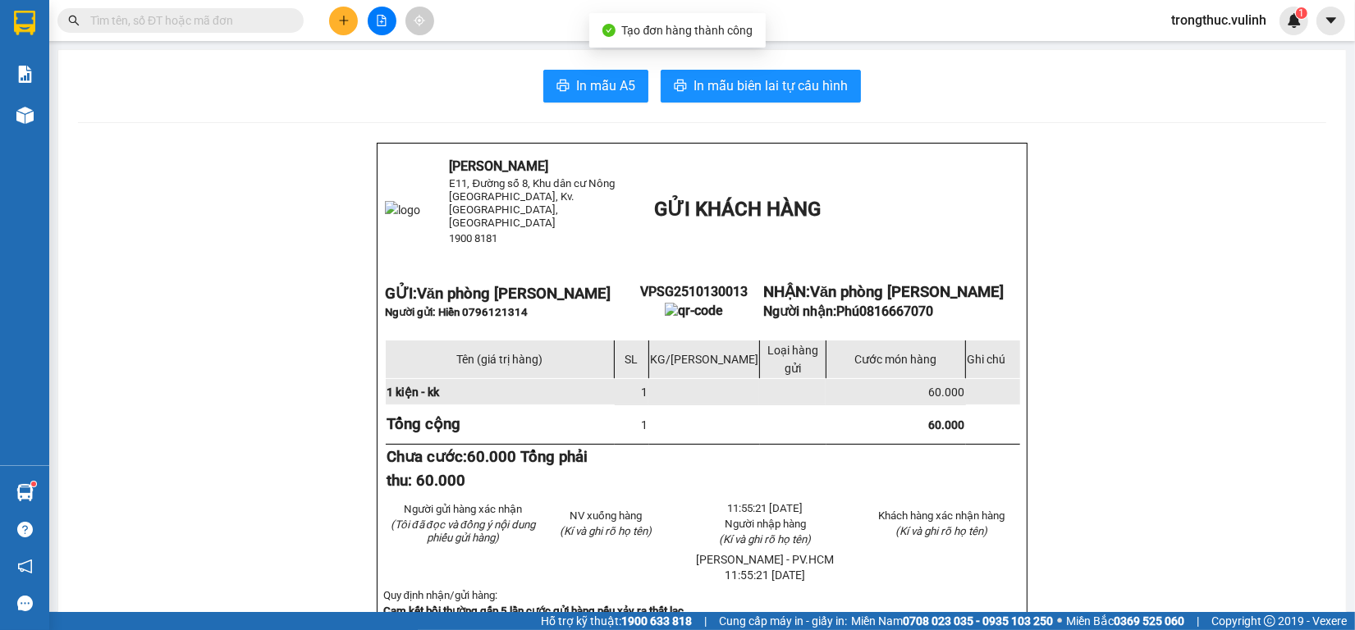
click at [607, 89] on span "In mẫu A5" at bounding box center [605, 86] width 59 height 21
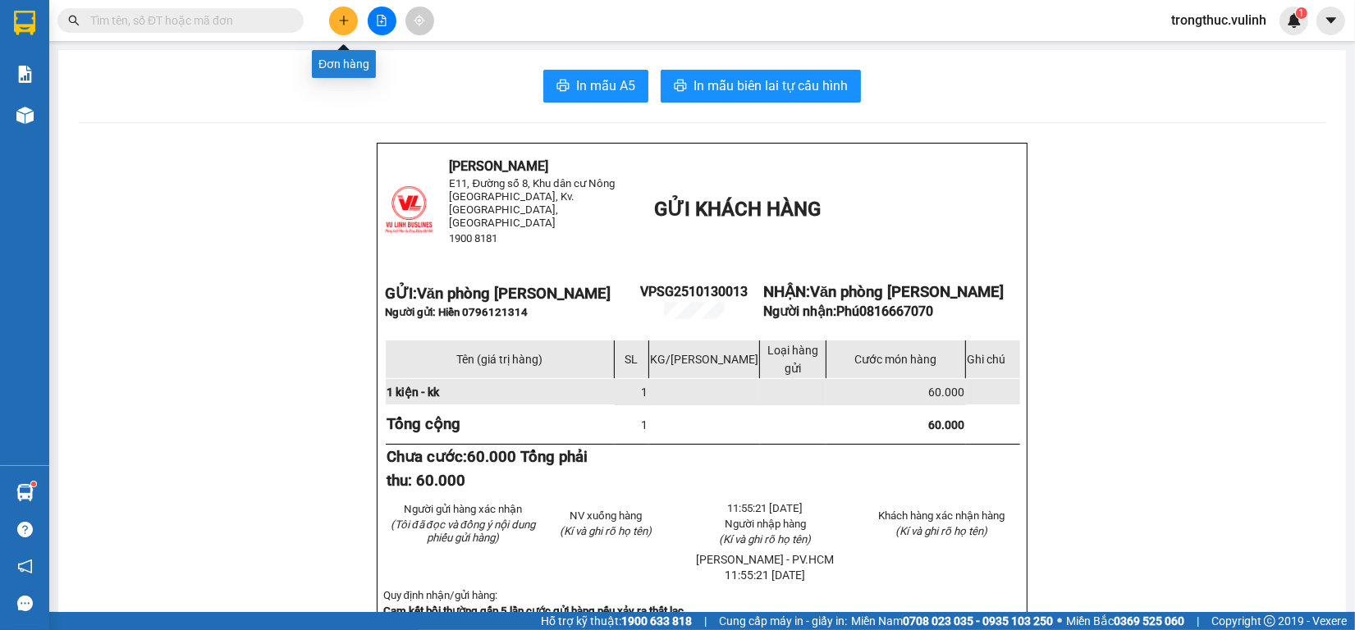
click at [338, 23] on icon "plus" at bounding box center [343, 20] width 11 height 11
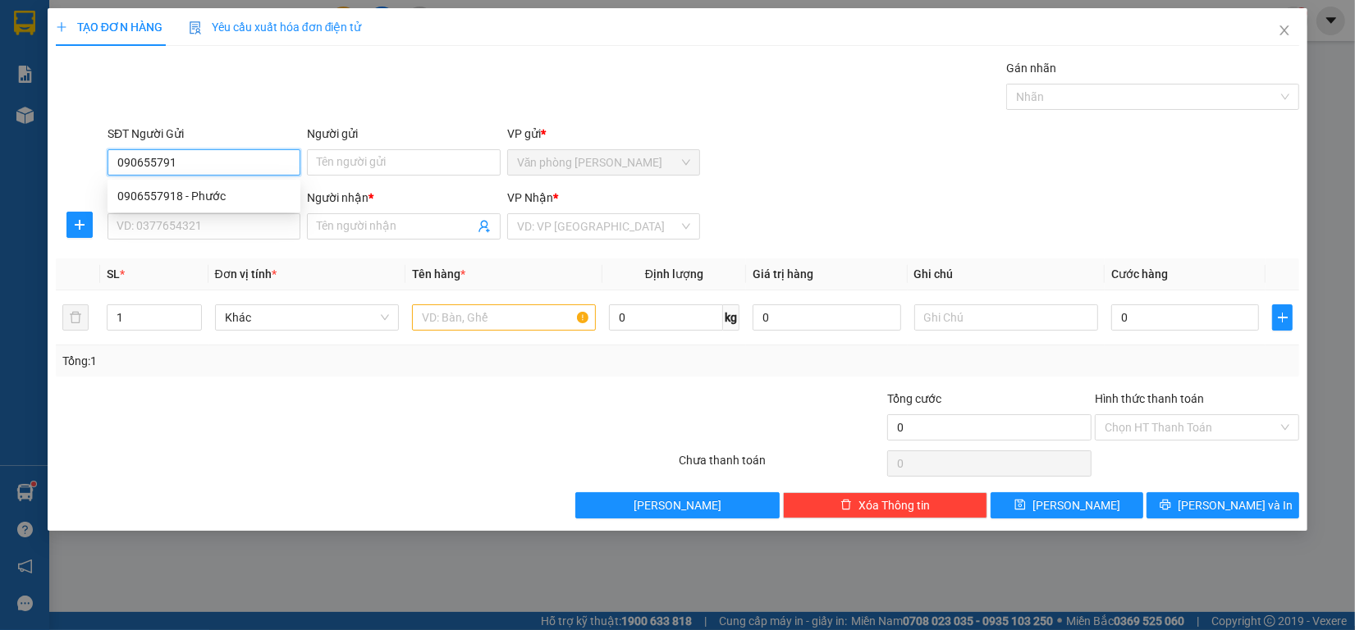
type input "0906557918"
click at [230, 191] on div "0906557918 - Phước" at bounding box center [203, 196] width 173 height 18
type input "Phước"
type input "0917433585"
type input "Nhã"
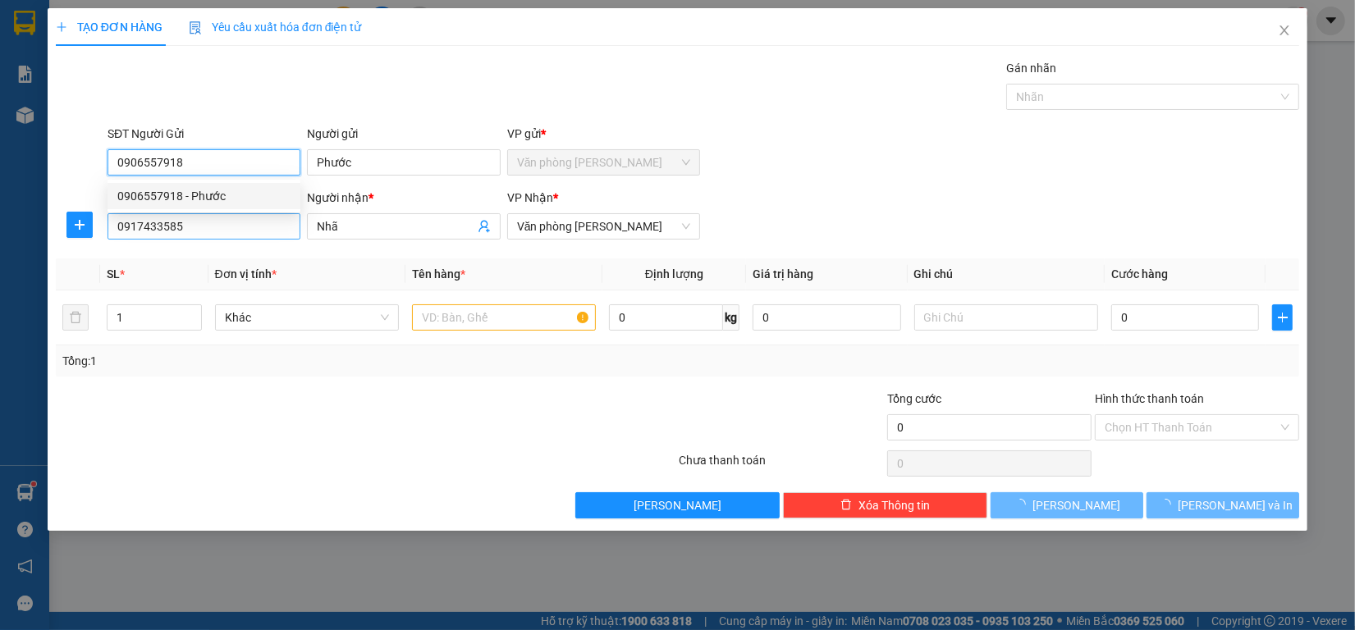
type input "40.000"
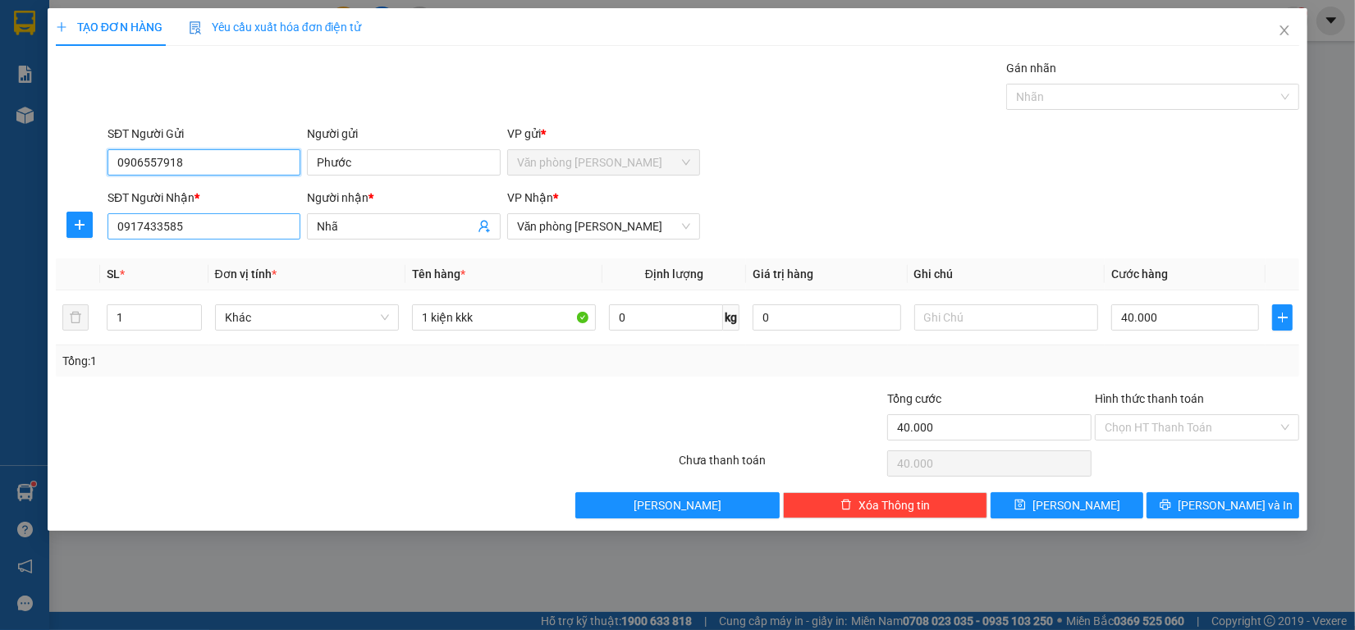
type input "0906557918"
drag, startPoint x: 243, startPoint y: 232, endPoint x: 2, endPoint y: 230, distance: 240.5
click at [4, 230] on div "TẠO ĐƠN HÀNG Yêu cầu xuất hóa đơn điện tử Transit Pickup Surcharge Ids Transit …" at bounding box center [677, 315] width 1355 height 630
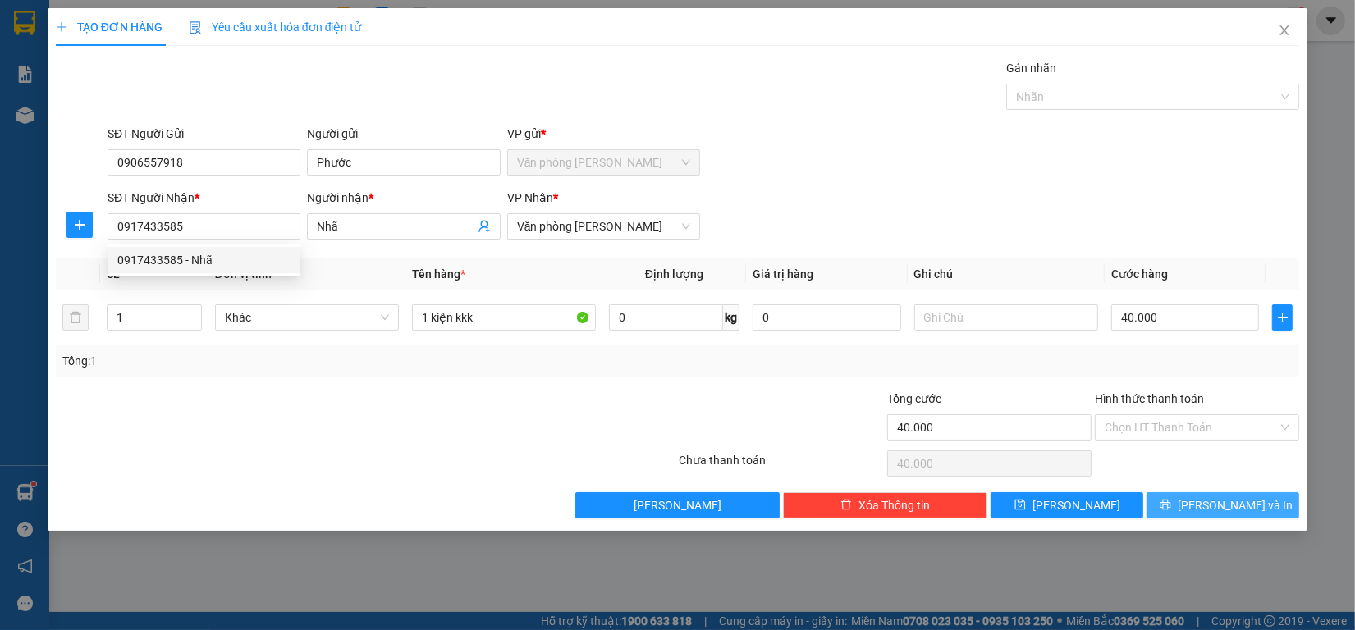
click at [1205, 510] on button "[PERSON_NAME] và In" at bounding box center [1223, 505] width 153 height 26
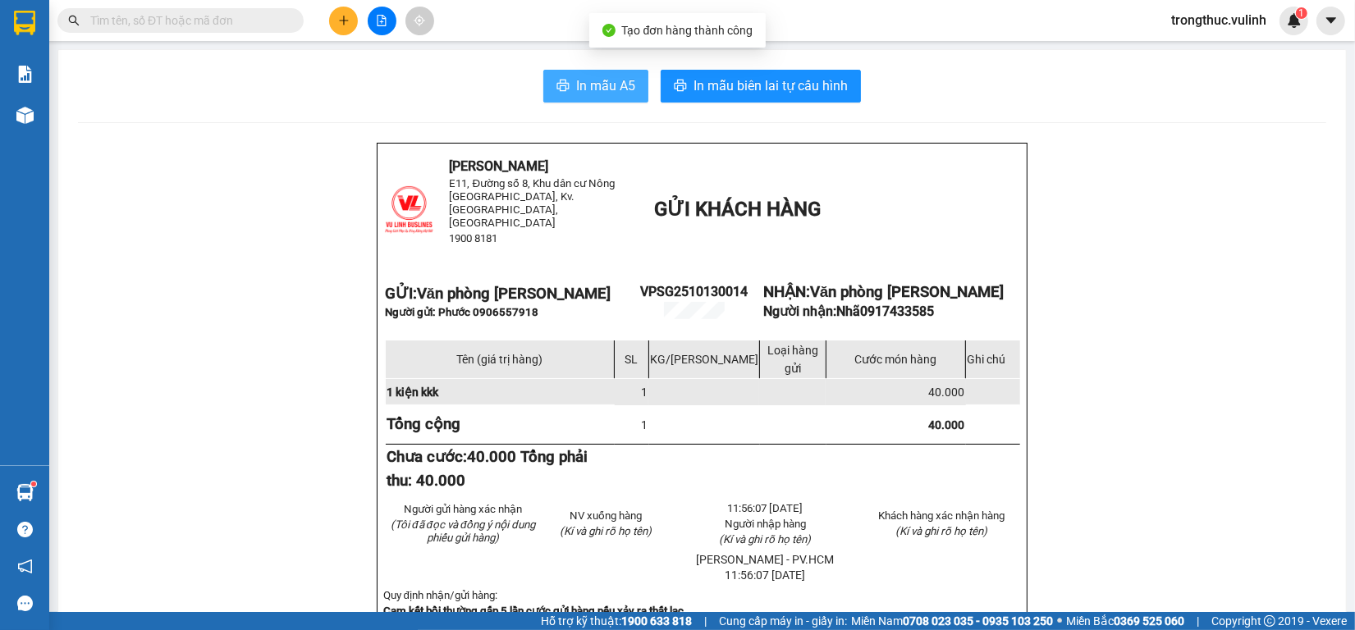
click at [629, 97] on button "In mẫu A5" at bounding box center [595, 86] width 105 height 33
click at [328, 15] on div at bounding box center [381, 21] width 123 height 29
click at [333, 18] on button at bounding box center [343, 21] width 29 height 29
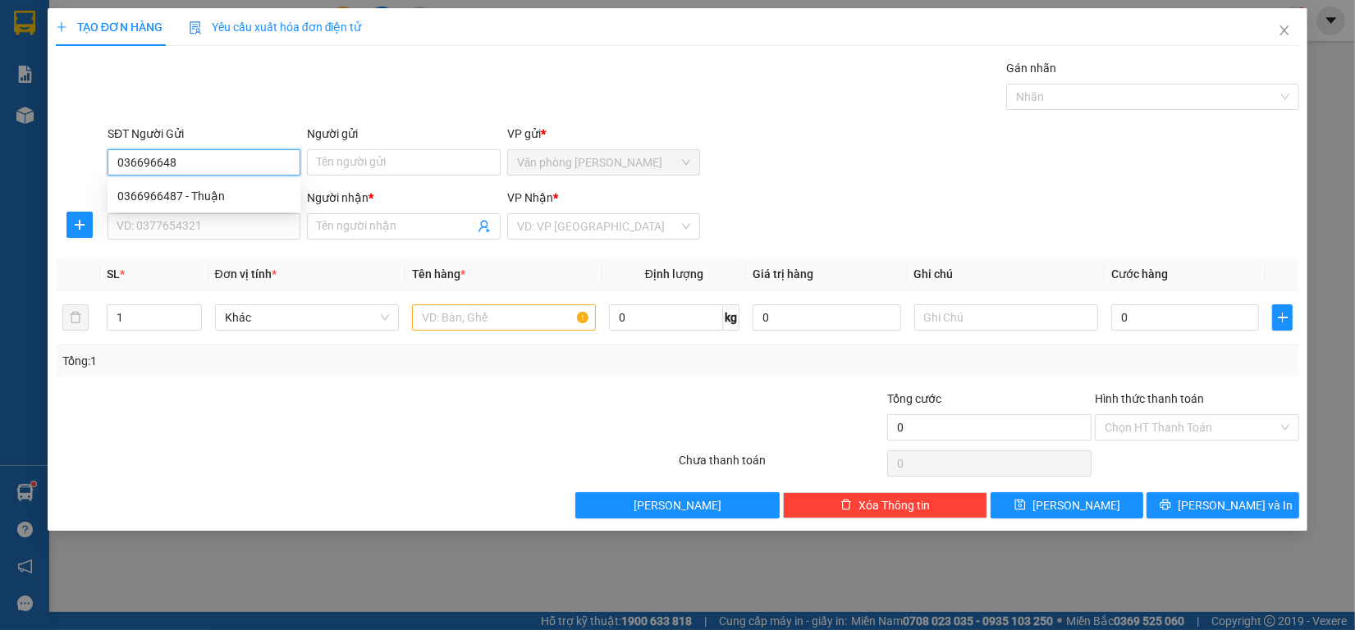
type input "0366966487"
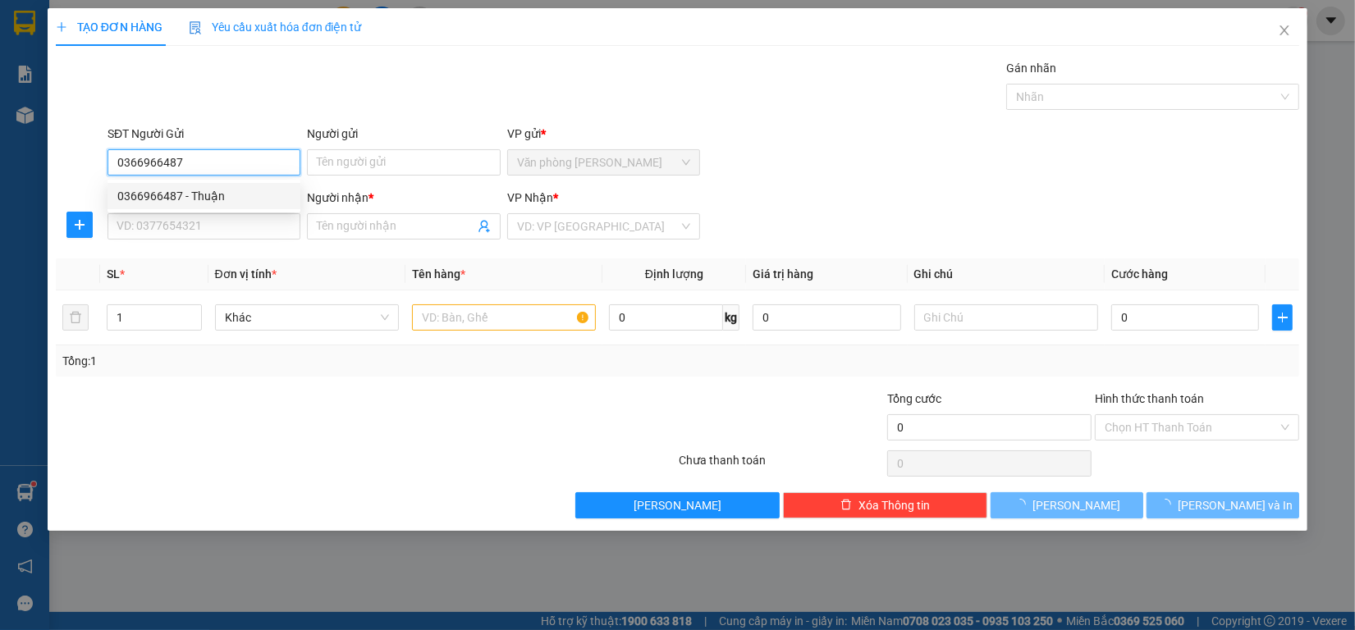
click at [160, 194] on div "0366966487 - Thuận" at bounding box center [203, 196] width 173 height 18
type input "Thuận"
type input "0816809333"
type input "Thắng"
type input "180.000"
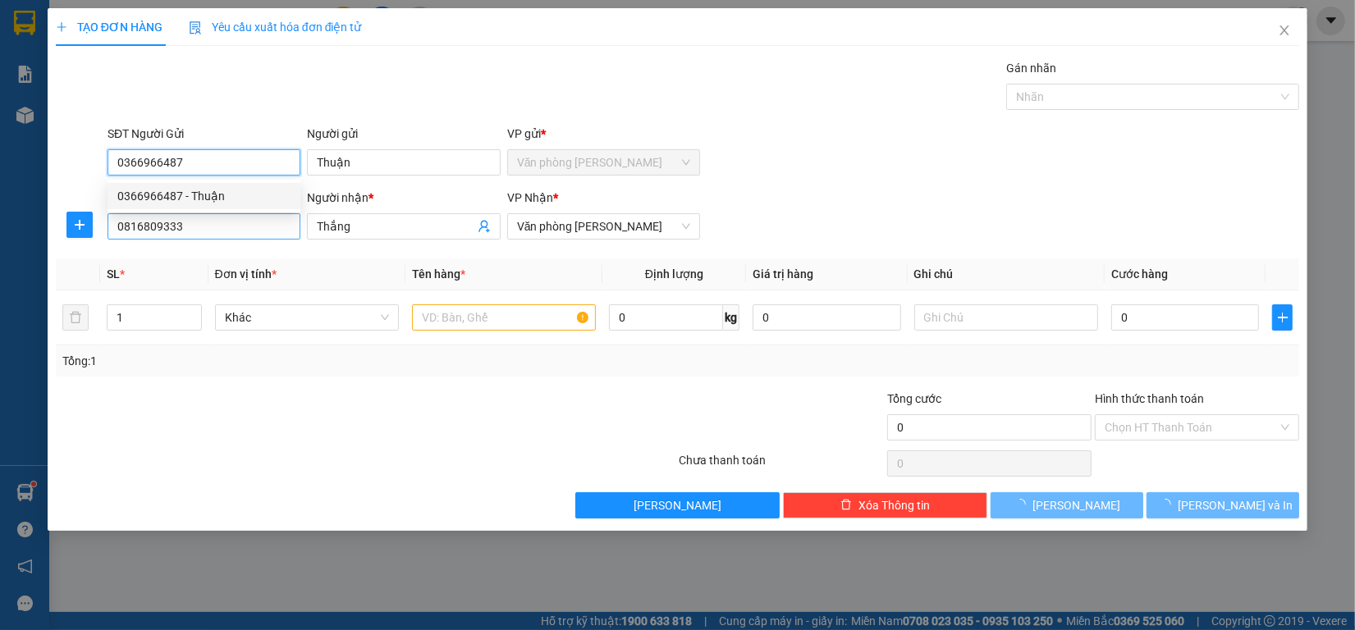
type input "180.000"
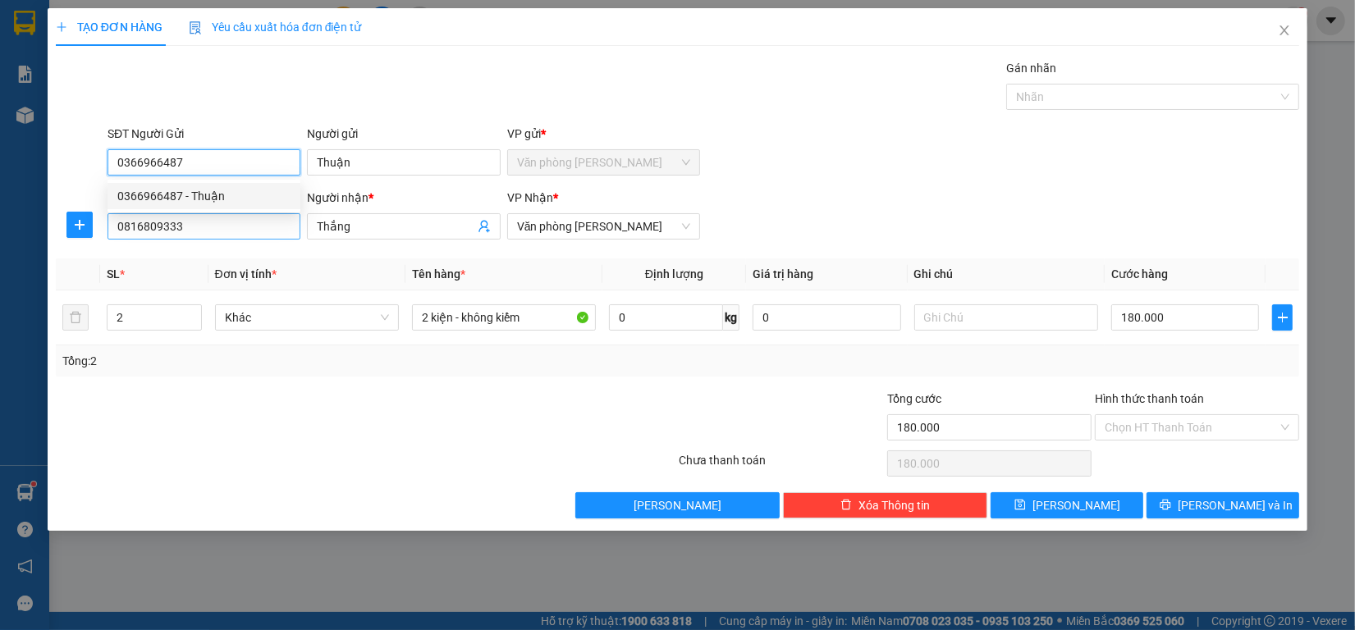
type input "0366966487"
drag, startPoint x: 232, startPoint y: 232, endPoint x: 0, endPoint y: 240, distance: 232.4
click at [0, 240] on div "TẠO ĐƠN HÀNG Yêu cầu xuất hóa đơn điện tử Transit Pickup Surcharge Ids Transit …" at bounding box center [677, 315] width 1355 height 630
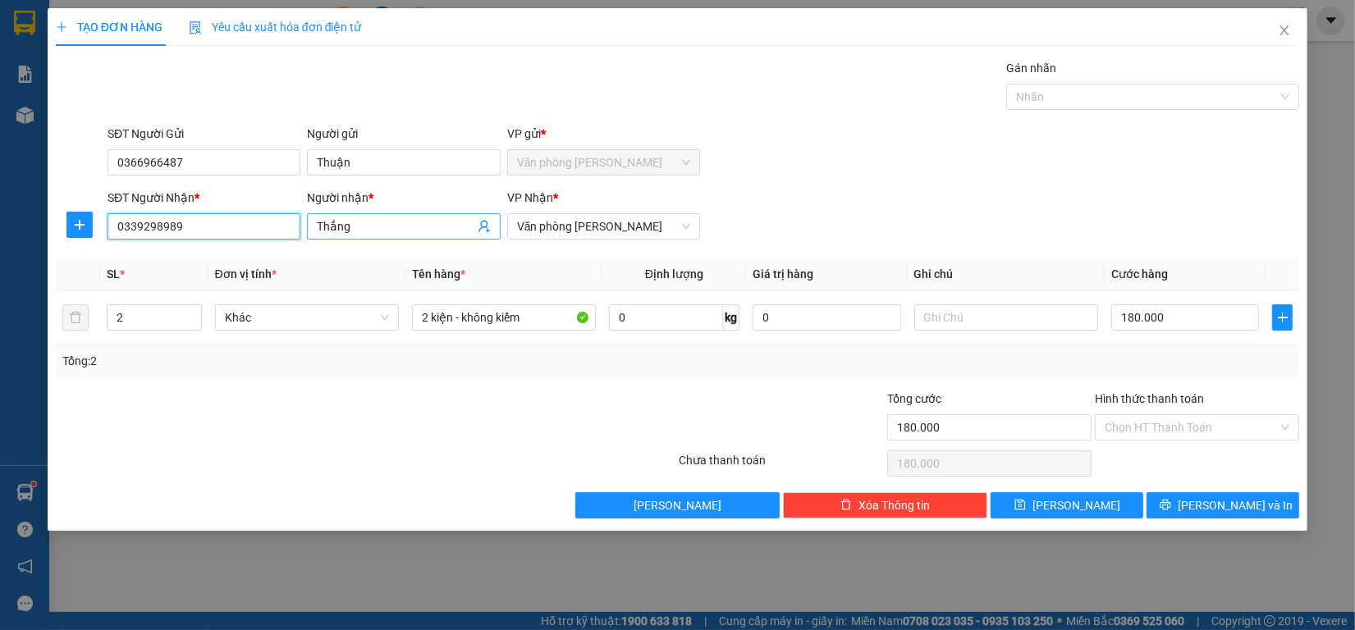
type input "0339298989"
drag, startPoint x: 400, startPoint y: 231, endPoint x: 89, endPoint y: 219, distance: 311.3
click at [89, 219] on div "SĐT Người Nhận * 0339298989 Người nhận * Thắng Thắng VP Nhận * Văn phòng [PERSO…" at bounding box center [677, 217] width 1247 height 57
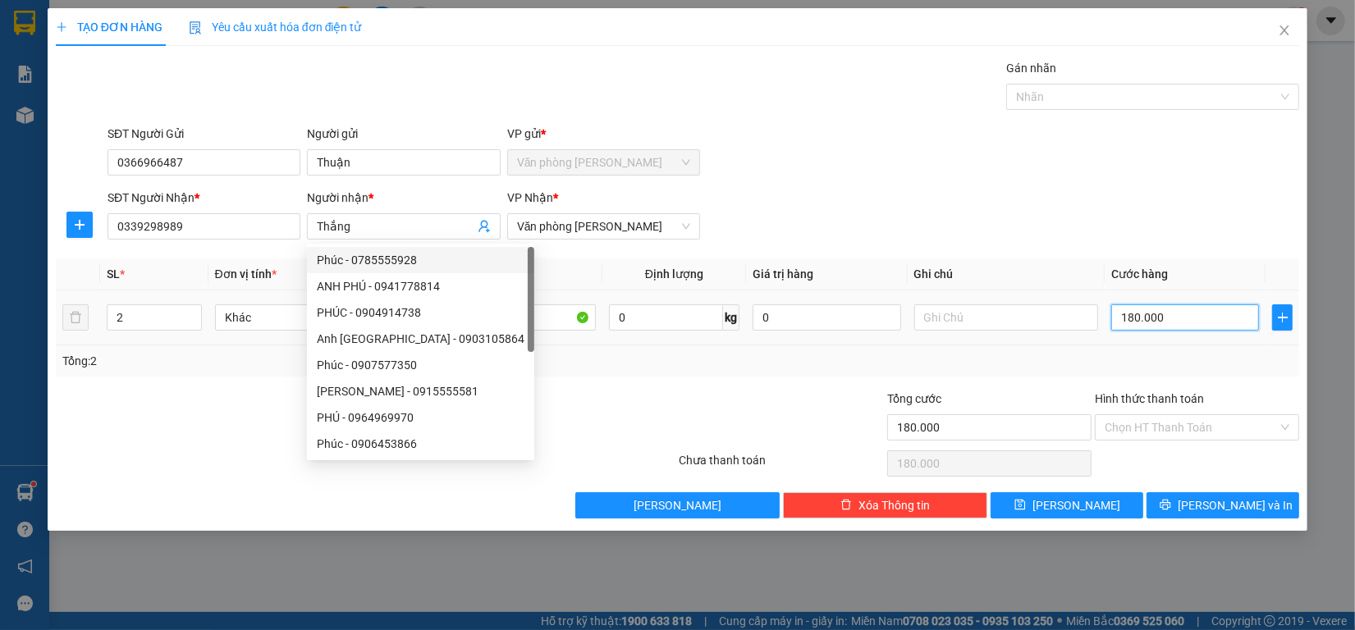
click at [1194, 323] on input "180.000" at bounding box center [1185, 317] width 149 height 26
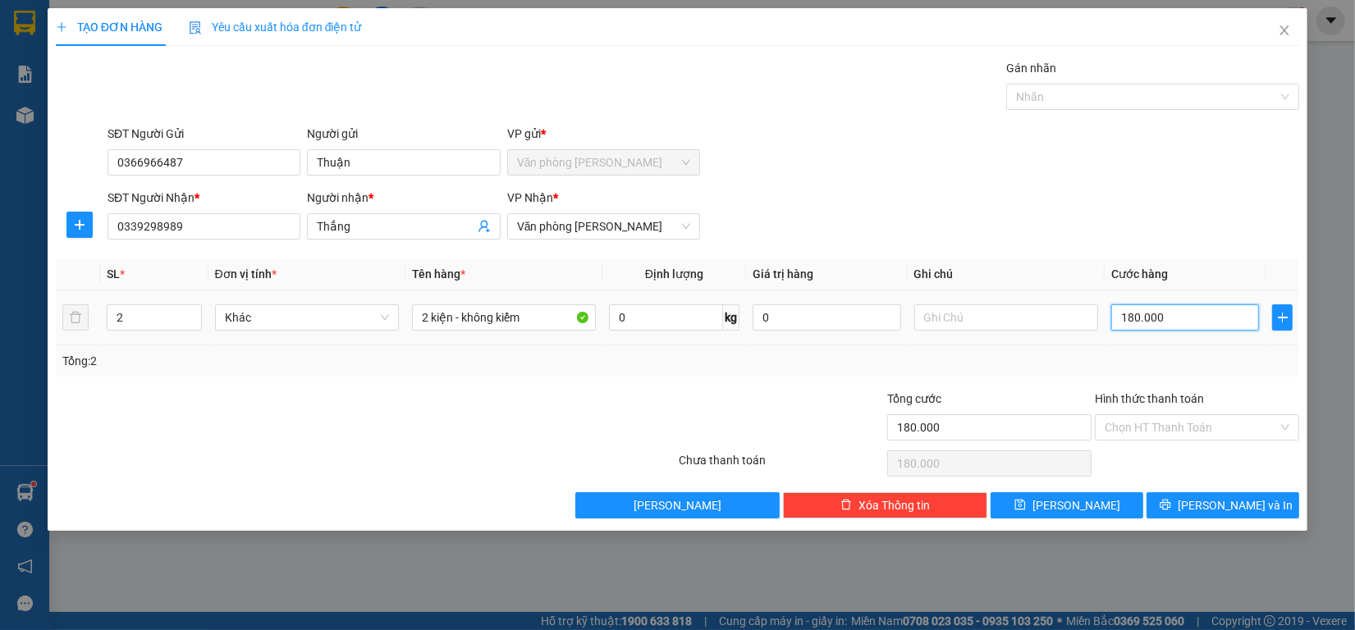
type input "7"
type input "70"
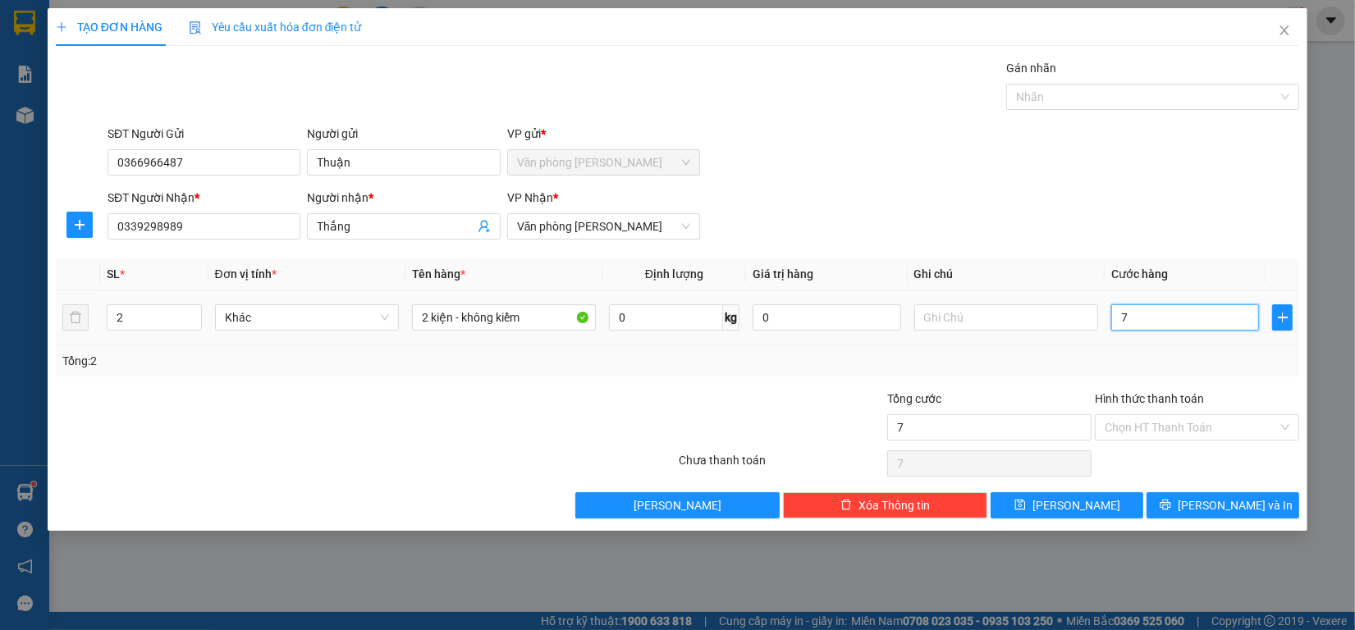
type input "70"
type input "700"
type input "7.000"
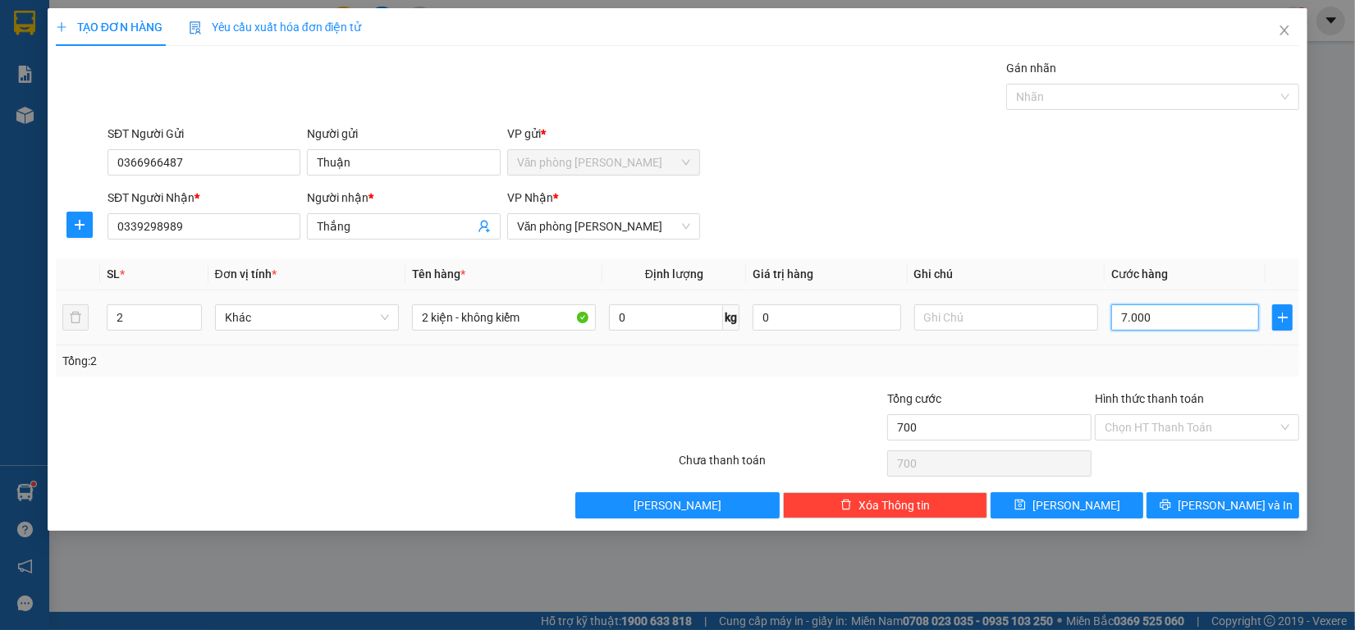
type input "7.000"
type input "70.000"
click at [1187, 431] on input "Hình thức thanh toán" at bounding box center [1191, 427] width 173 height 25
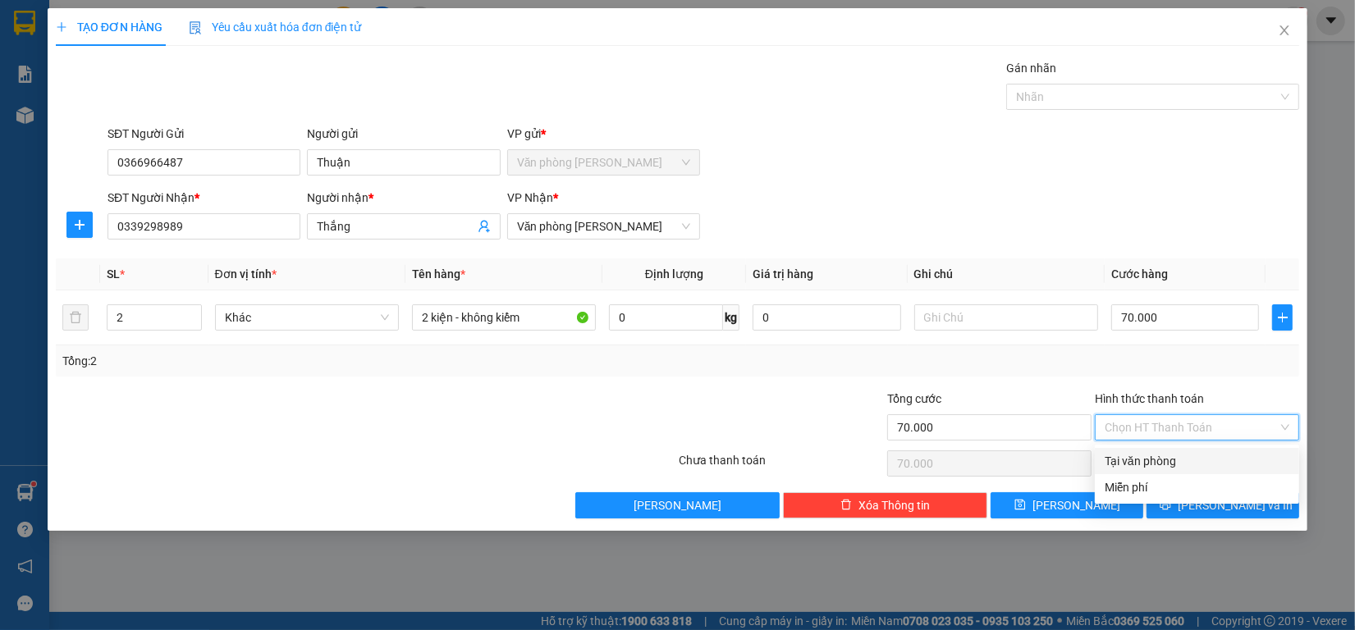
click at [1172, 452] on div "Tại văn phòng" at bounding box center [1197, 461] width 185 height 18
type input "0"
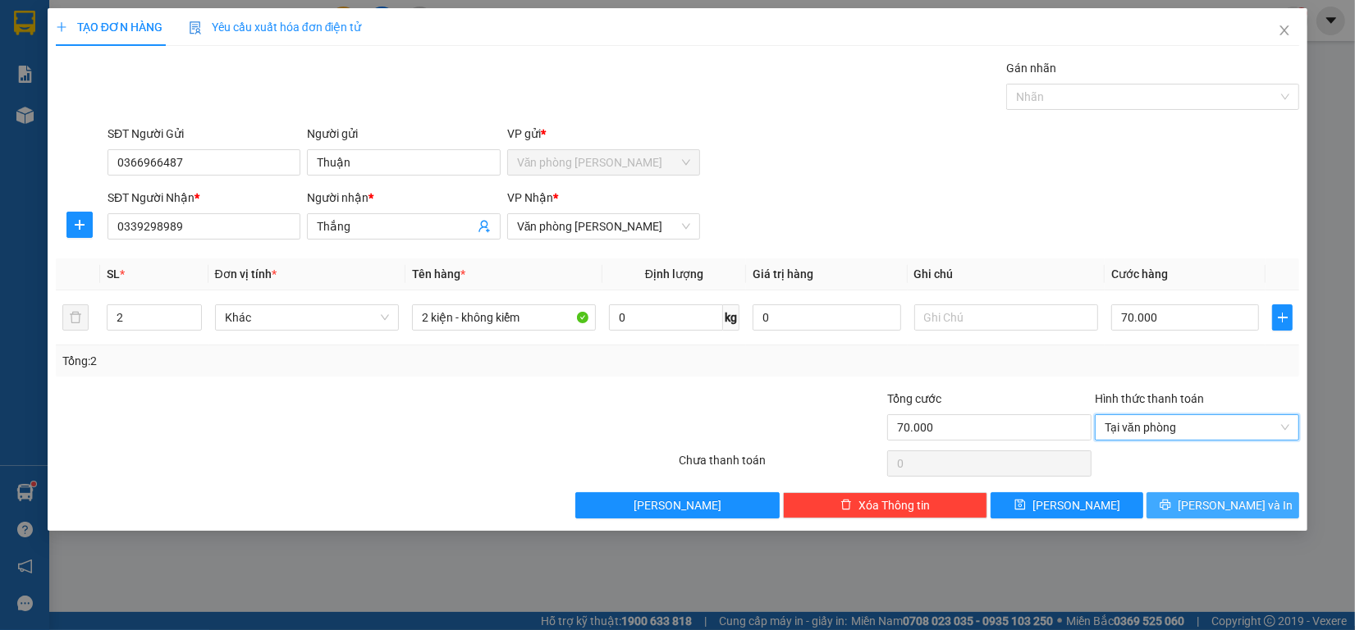
click at [1195, 519] on button "[PERSON_NAME] và In" at bounding box center [1223, 505] width 153 height 26
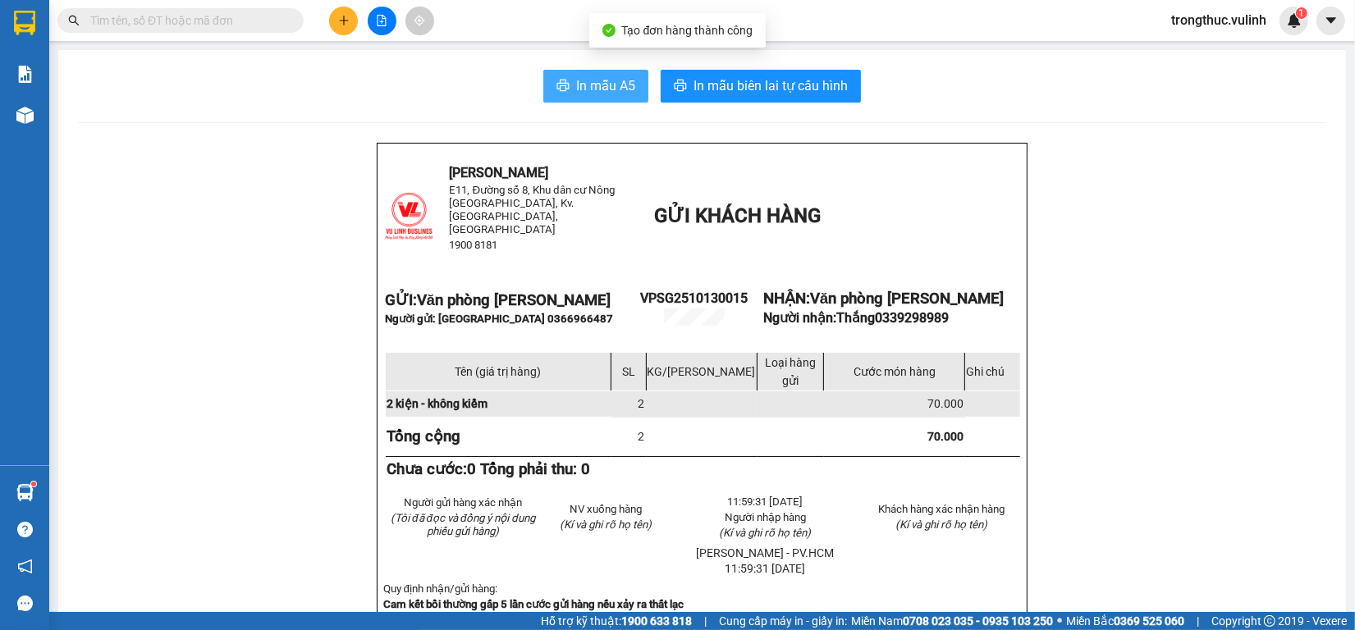
drag, startPoint x: 564, startPoint y: 79, endPoint x: 568, endPoint y: 86, distance: 8.4
click at [565, 79] on button "In mẫu A5" at bounding box center [595, 86] width 105 height 33
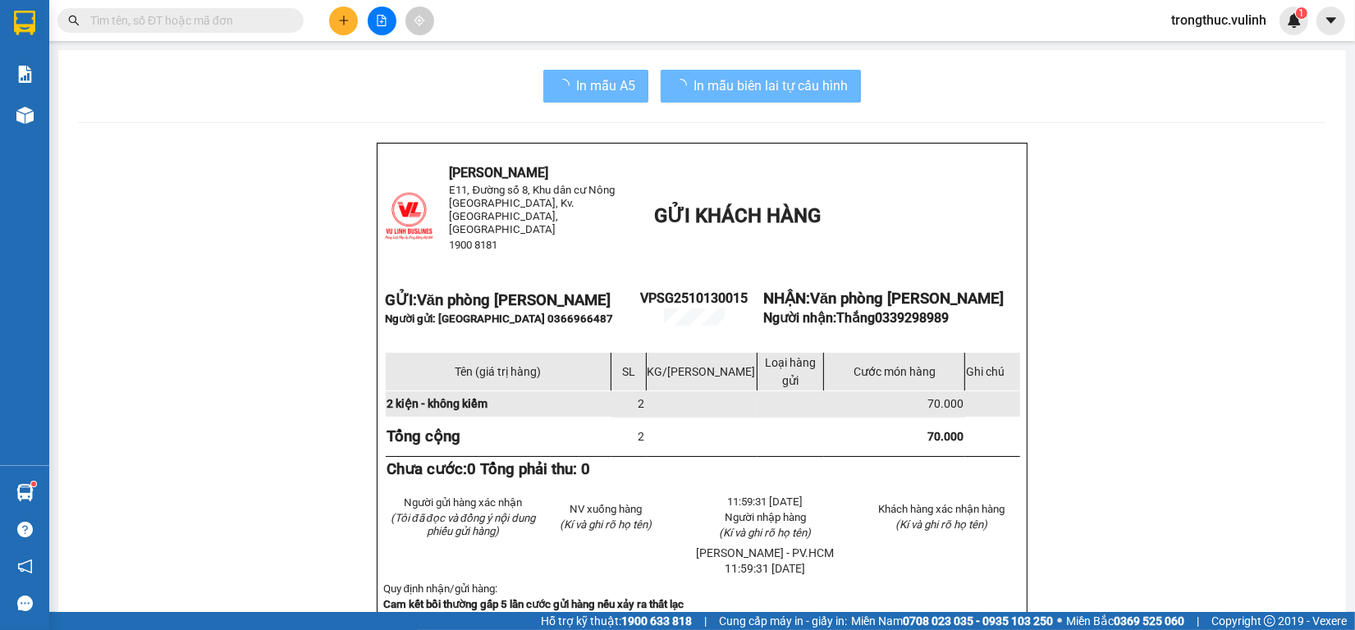
scroll to position [247, 0]
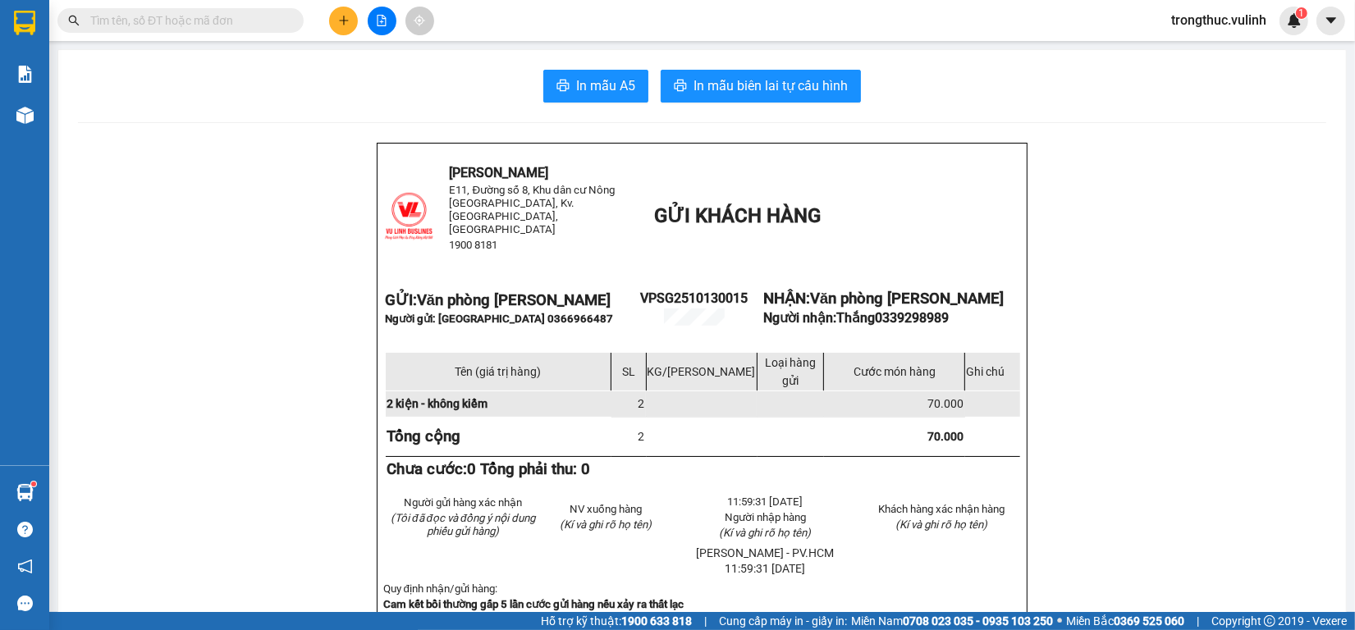
click at [37, 108] on div at bounding box center [25, 115] width 29 height 29
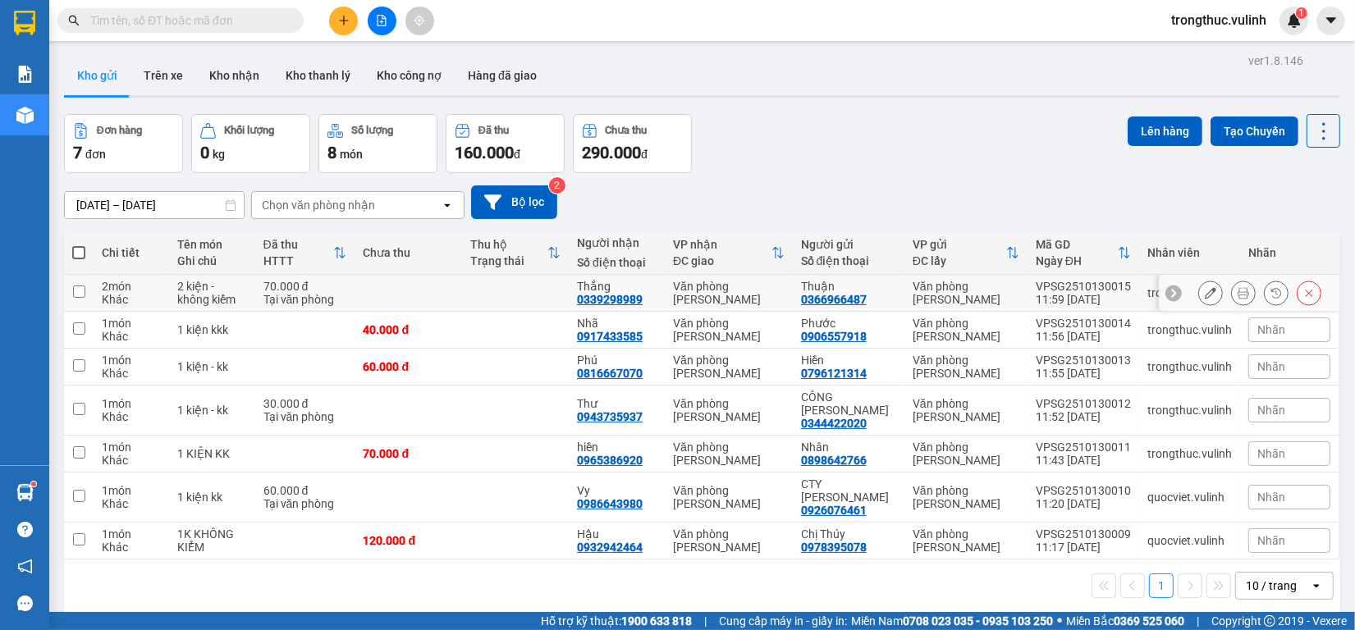
click at [1205, 288] on icon at bounding box center [1210, 292] width 11 height 11
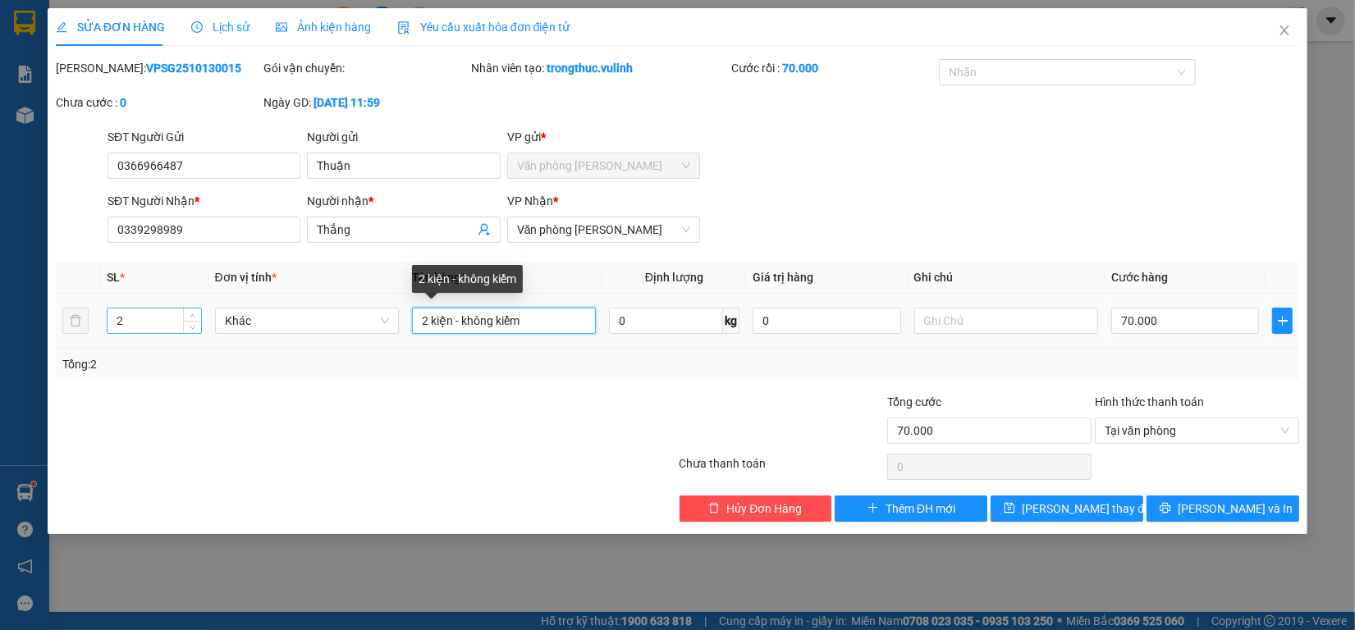
drag, startPoint x: 425, startPoint y: 320, endPoint x: 113, endPoint y: 332, distance: 312.1
click at [199, 320] on tr "2 Khác 2 kiện - không kiểm 0 kg 0 70.000" at bounding box center [677, 321] width 1243 height 55
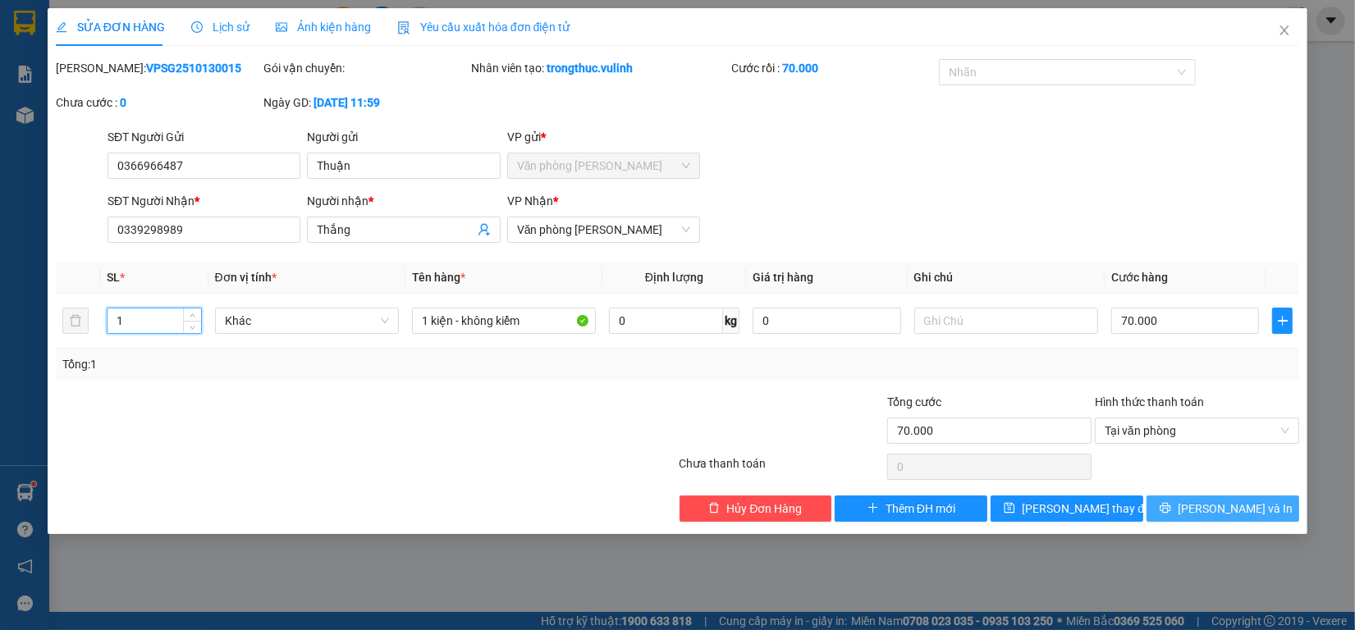
drag, startPoint x: 1204, startPoint y: 489, endPoint x: 1204, endPoint y: 501, distance: 12.3
click at [1206, 493] on div "Total Paid Fee 70.000 Total UnPaid Fee 0 Cash Collection Total Fee Mã ĐH: VPSG2…" at bounding box center [677, 290] width 1243 height 463
click at [1203, 503] on button "[PERSON_NAME] và In" at bounding box center [1223, 509] width 153 height 26
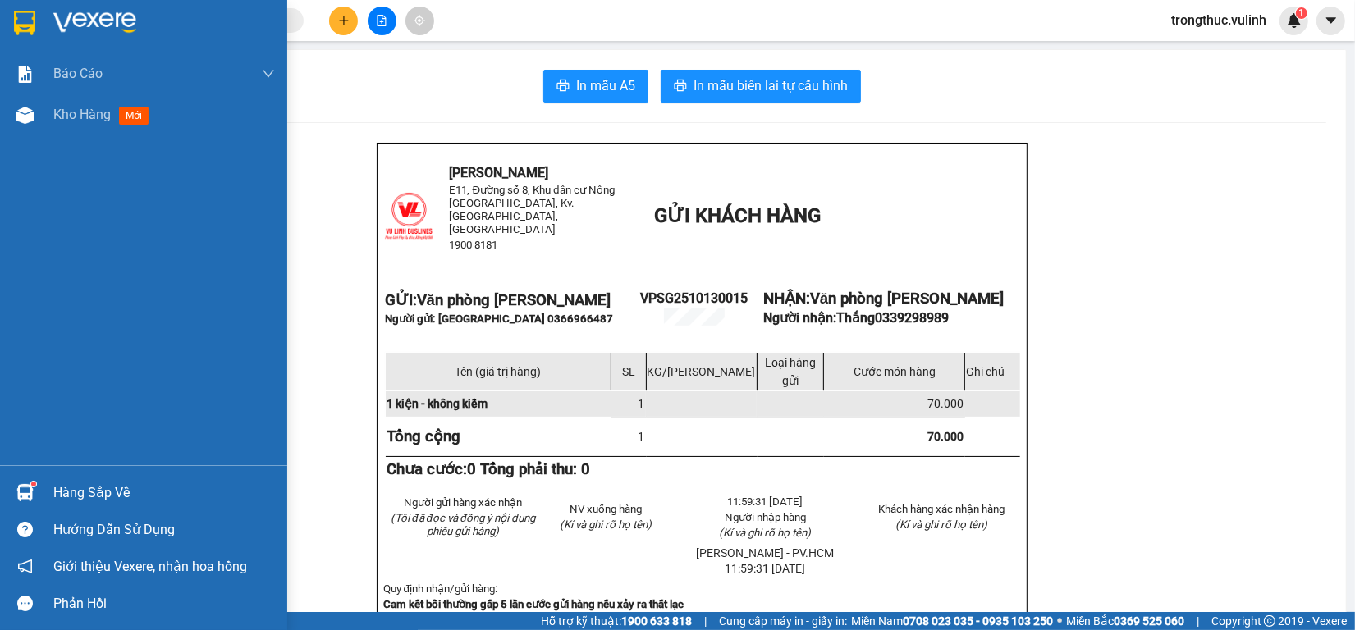
click at [47, 481] on div "Hàng sắp về" at bounding box center [143, 492] width 287 height 37
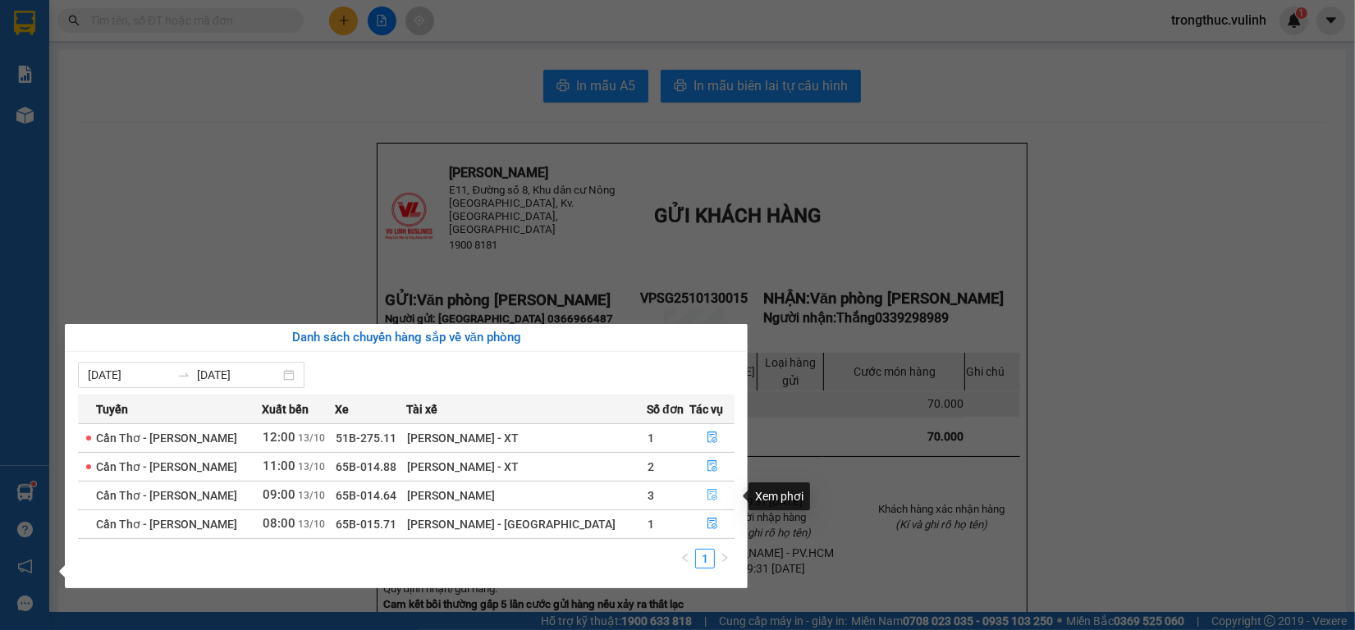
click at [707, 502] on span "file-done" at bounding box center [712, 495] width 11 height 13
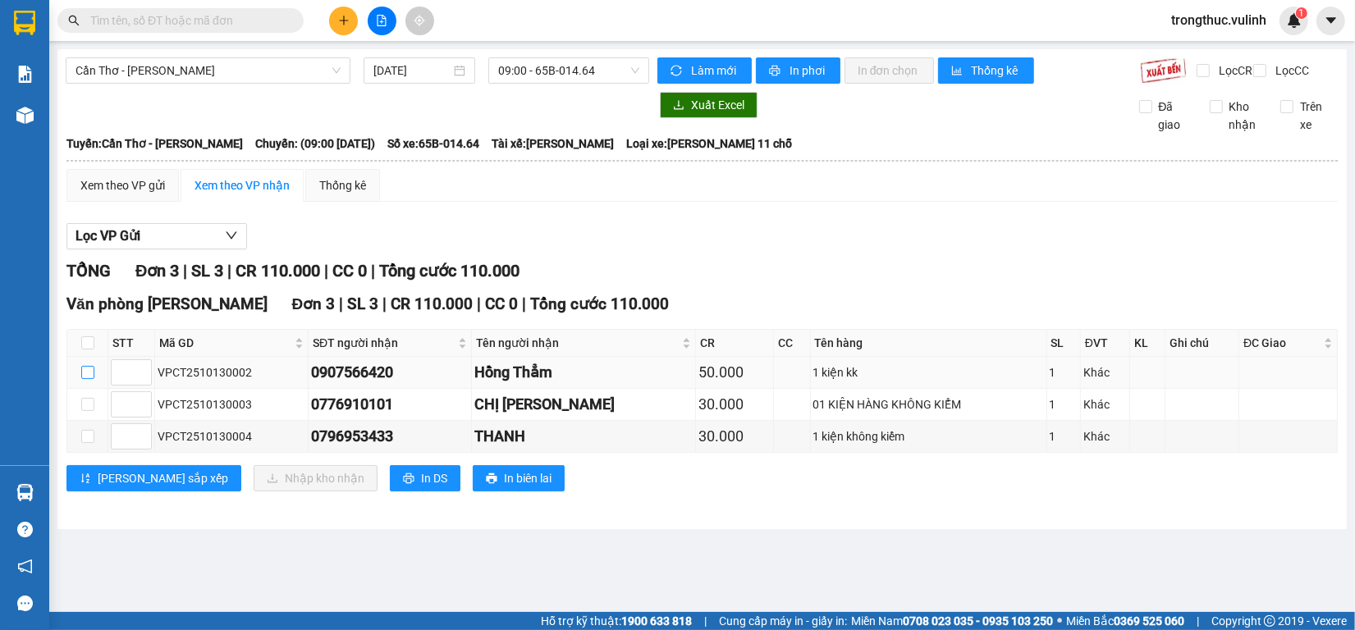
click at [84, 379] on input "checkbox" at bounding box center [87, 372] width 13 height 13
checkbox input "true"
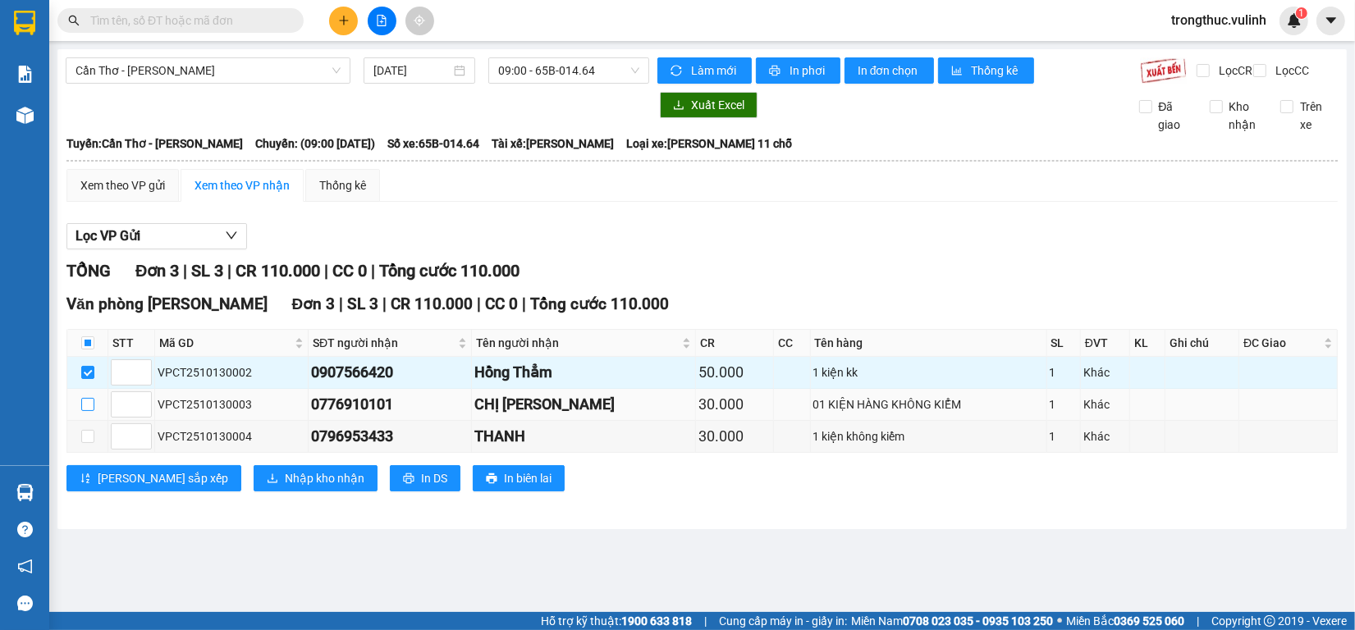
click at [90, 411] on input "checkbox" at bounding box center [87, 404] width 13 height 13
checkbox input "true"
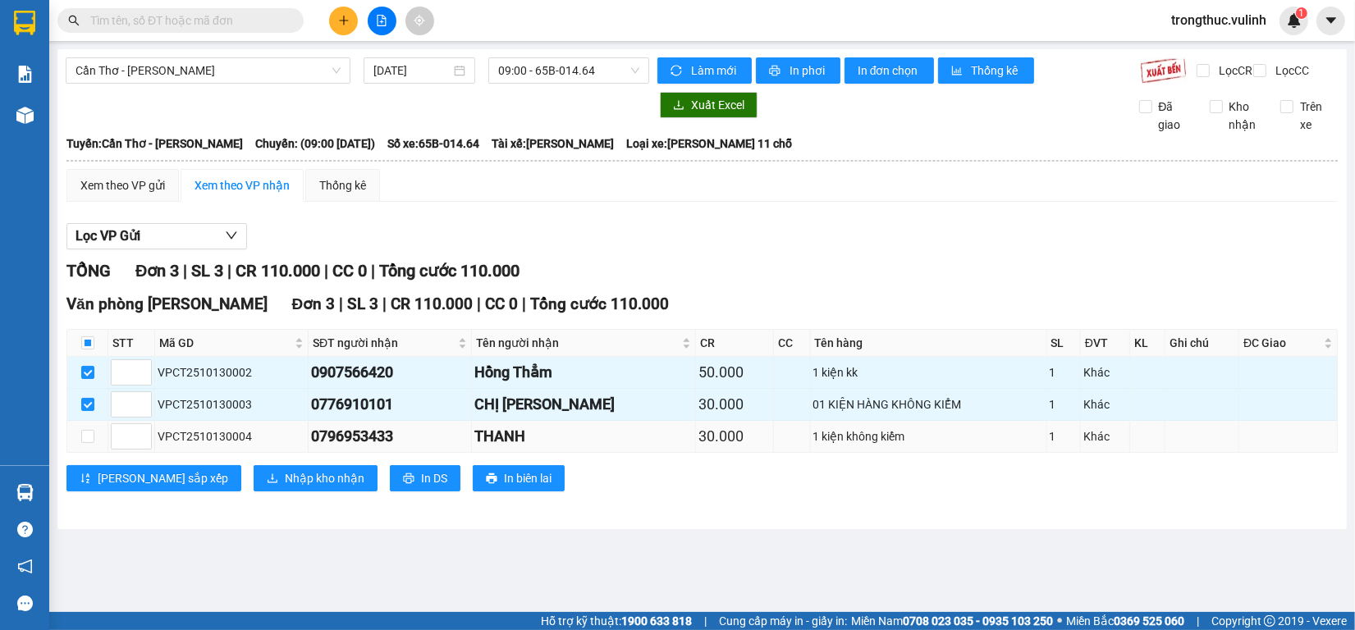
click at [95, 444] on td at bounding box center [87, 437] width 41 height 32
click at [94, 449] on td at bounding box center [87, 437] width 41 height 32
click at [88, 443] on input "checkbox" at bounding box center [87, 436] width 13 height 13
checkbox input "true"
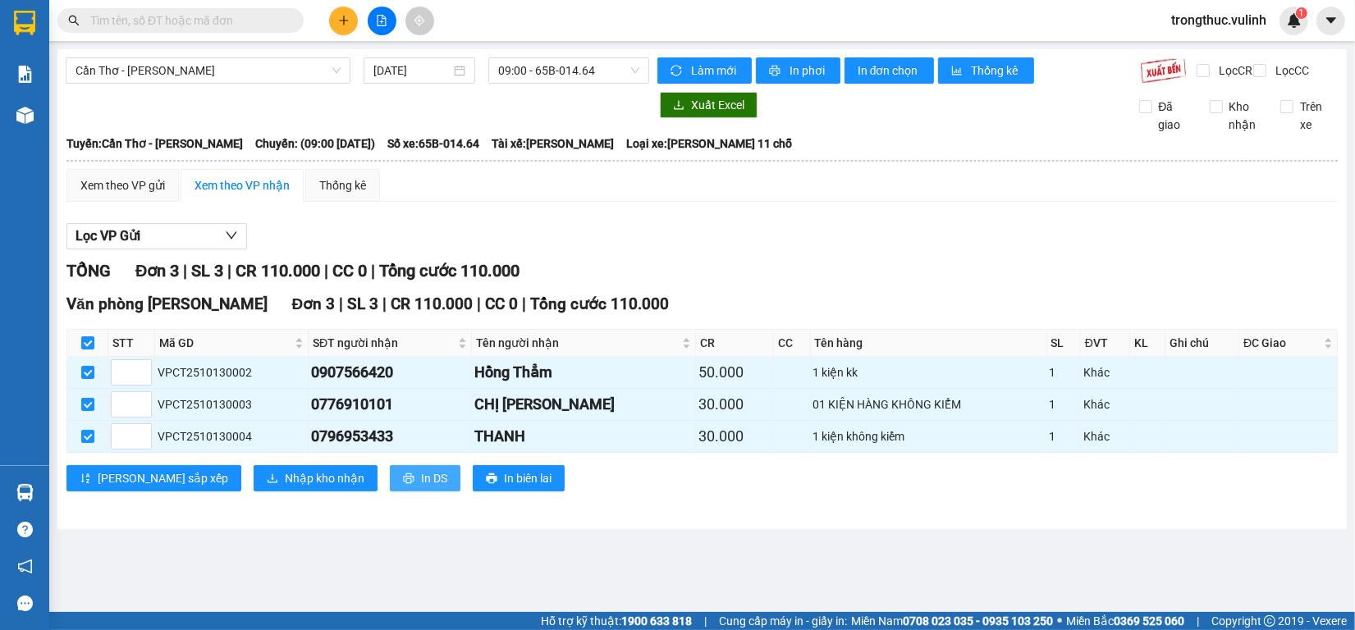
click at [390, 492] on button "In DS" at bounding box center [425, 478] width 71 height 26
click at [231, 504] on div "Văn phòng [GEOGRAPHIC_DATA] 3 | SL 3 | CR 110.000 | CC 0 | Tổng cước 110.000 ST…" at bounding box center [701, 398] width 1271 height 212
click at [254, 492] on button "Nhập kho nhận" at bounding box center [316, 478] width 124 height 26
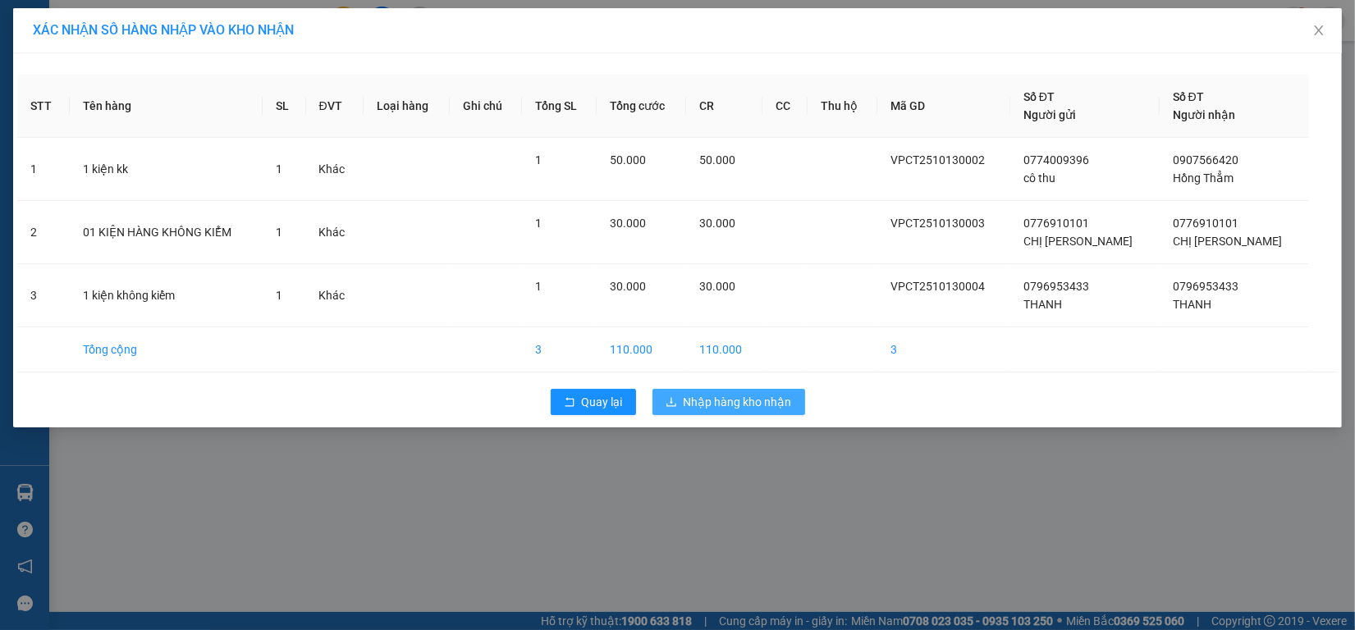
drag, startPoint x: 714, startPoint y: 425, endPoint x: 719, endPoint y: 414, distance: 11.8
click at [716, 424] on div "STT Tên hàng SL ĐVT Loại hàng Ghi chú Tổng SL Tổng cước CR CC Thu hộ Mã GD Số Đ…" at bounding box center [677, 240] width 1329 height 374
click at [723, 411] on span "Nhập hàng kho nhận" at bounding box center [738, 402] width 108 height 18
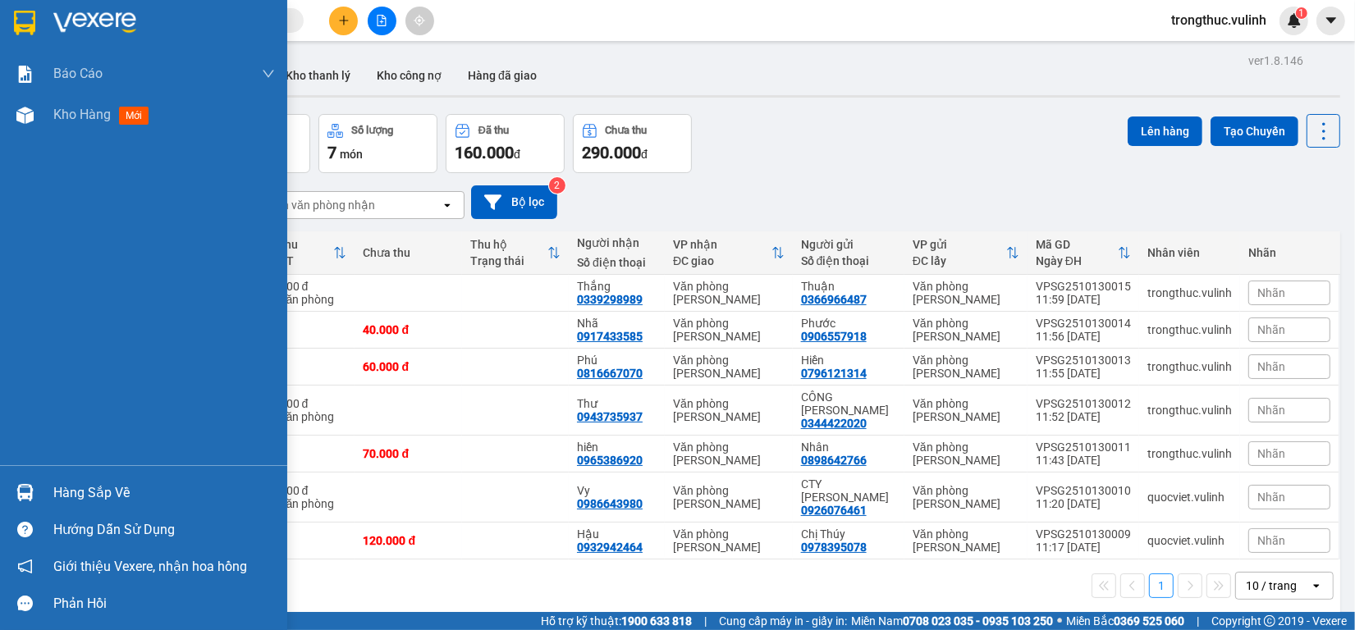
drag, startPoint x: 31, startPoint y: 461, endPoint x: 30, endPoint y: 474, distance: 12.3
click at [30, 470] on div "Báo cáo BC hàng tồn (trạm) Báo cáo dòng tiền (nhân viên) Báo cáo dòng tiền (trạ…" at bounding box center [143, 315] width 287 height 630
click at [30, 474] on div "Hàng sắp về Hướng dẫn sử dụng Giới thiệu Vexere, nhận hoa hồng Phản hồi" at bounding box center [143, 543] width 287 height 157
click at [52, 497] on div "Hàng sắp về" at bounding box center [143, 492] width 287 height 37
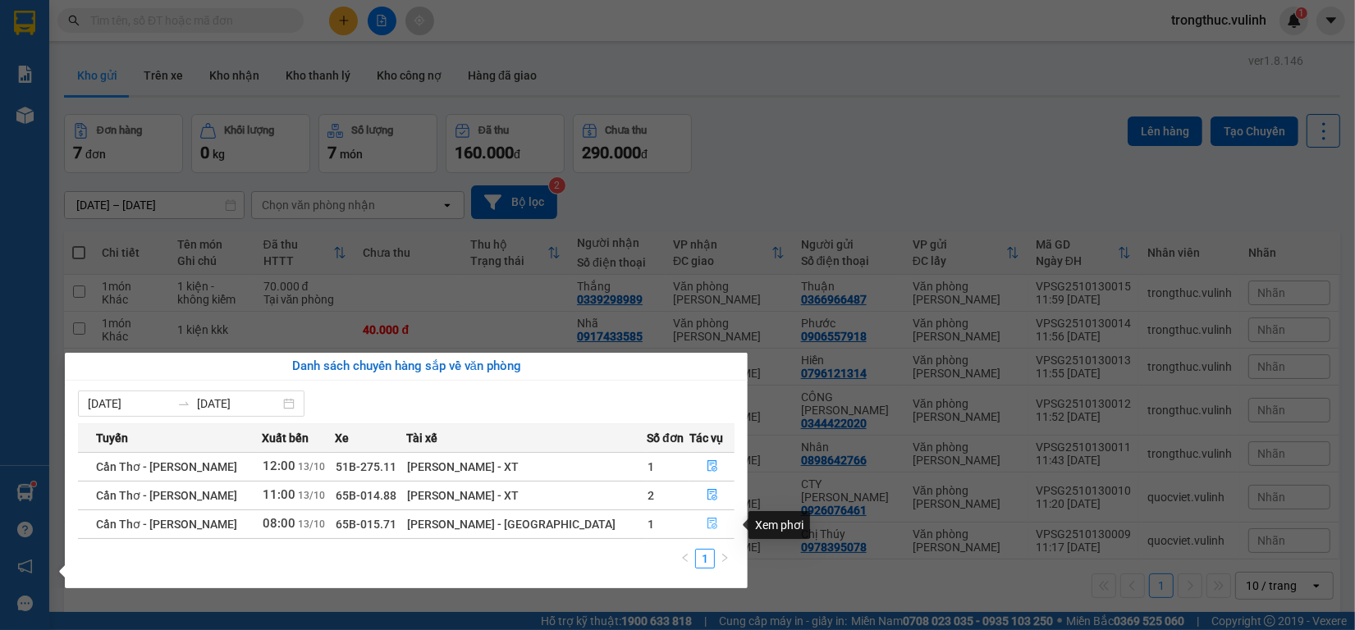
click at [707, 521] on icon "file-done" at bounding box center [712, 523] width 11 height 11
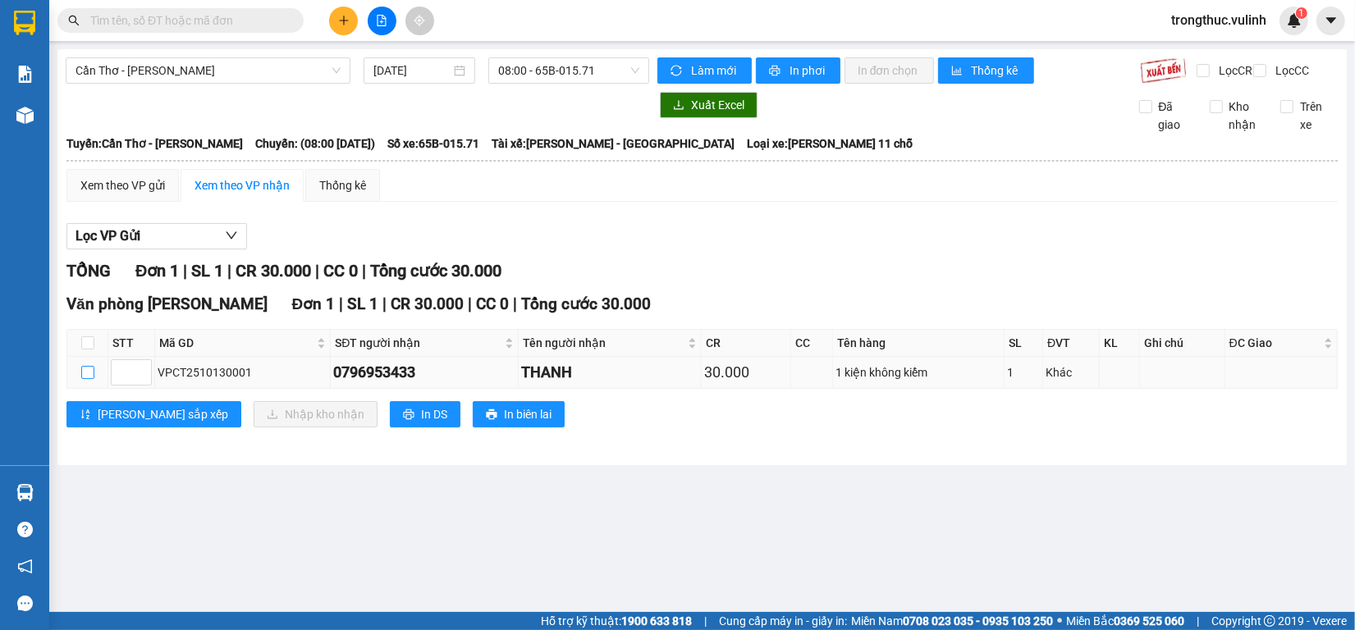
click at [88, 379] on input "checkbox" at bounding box center [87, 372] width 13 height 13
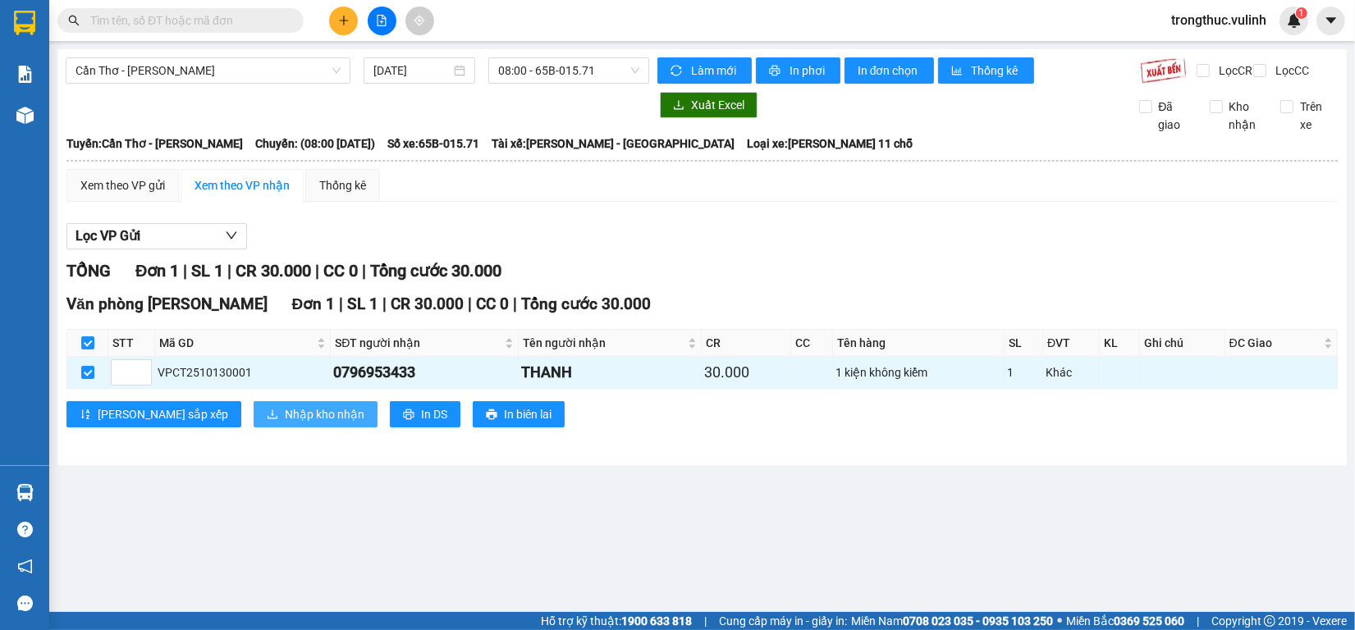
click at [285, 423] on span "Nhập kho nhận" at bounding box center [325, 414] width 80 height 18
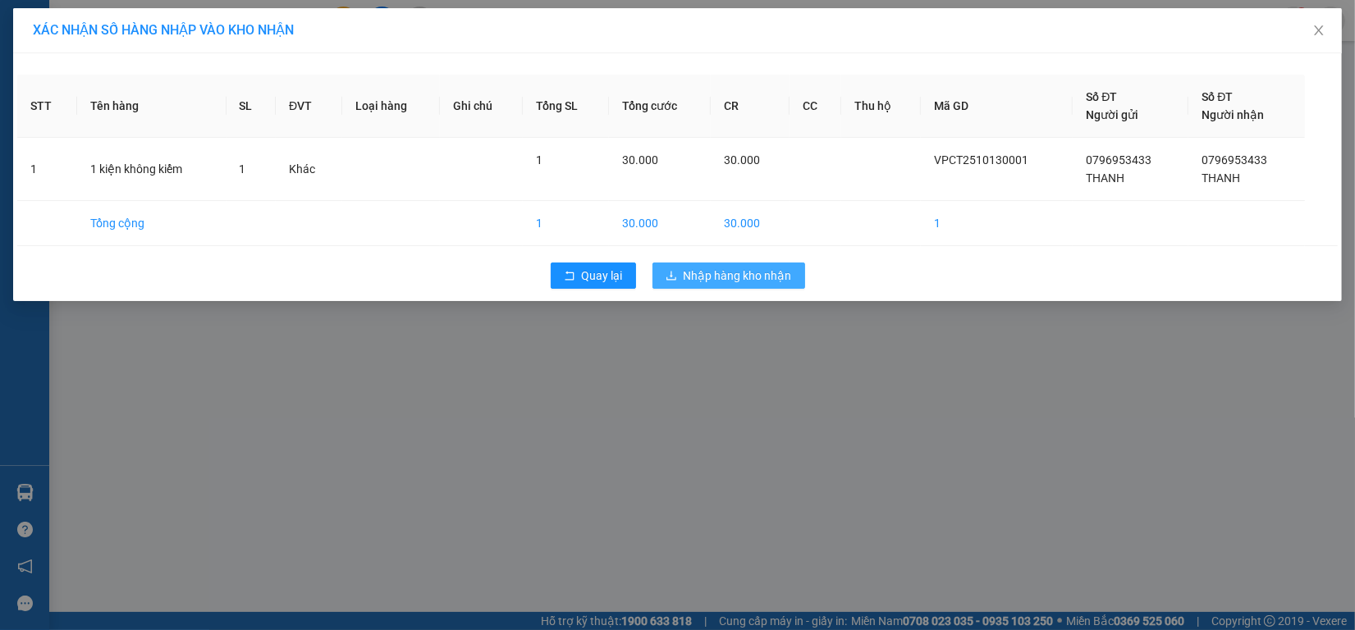
click at [747, 282] on span "Nhập hàng kho nhận" at bounding box center [738, 276] width 108 height 18
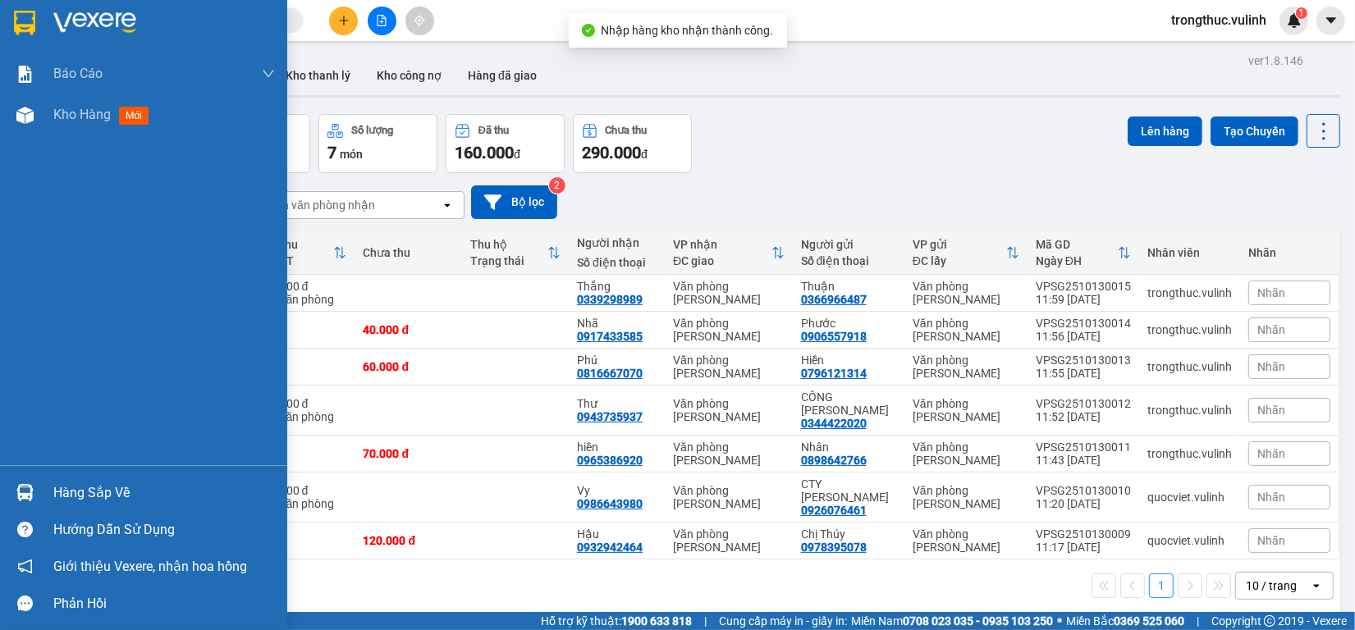
click at [21, 505] on div at bounding box center [25, 492] width 29 height 29
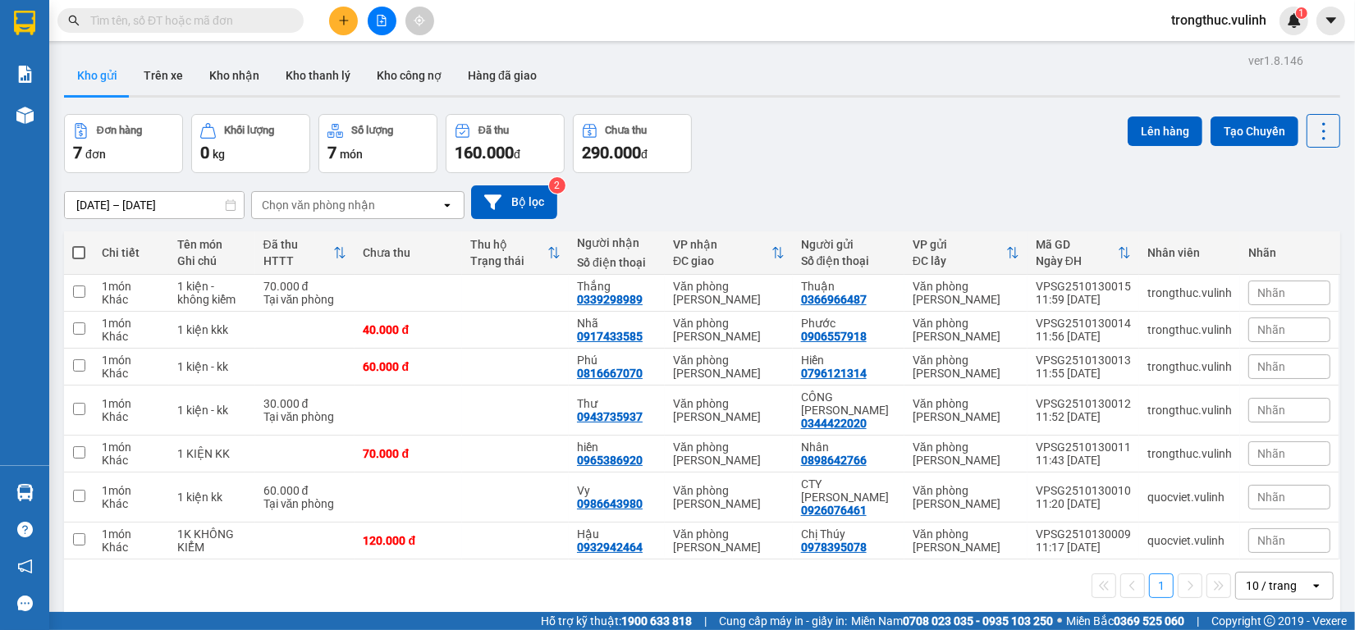
click at [934, 152] on section "Kết quả tìm kiếm ( 0 ) Bộ lọc Ngày tạo đơn gần nhất No Data trongthuc.vulinh 1 …" at bounding box center [677, 315] width 1355 height 630
